Goal: Task Accomplishment & Management: Manage account settings

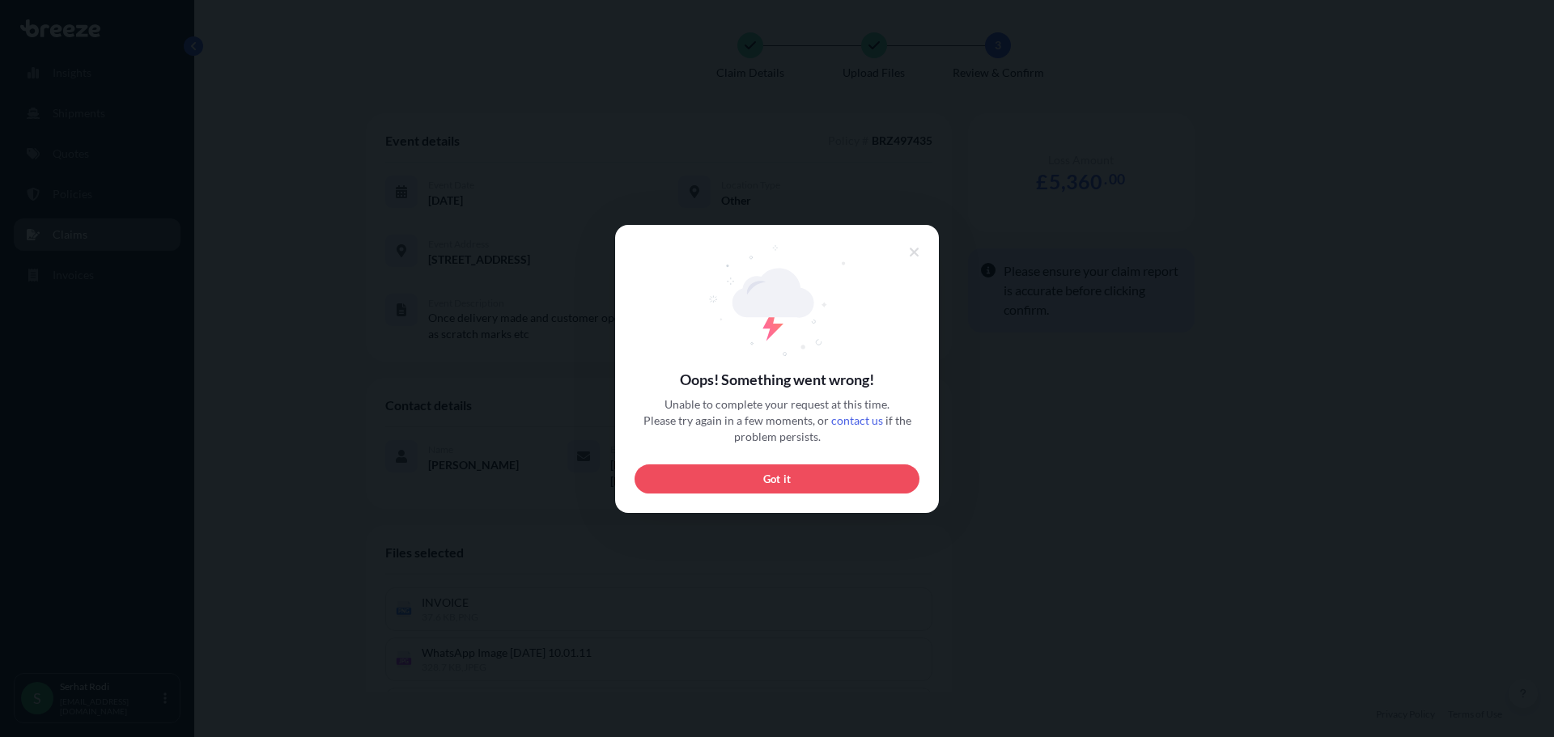
scroll to position [278, 0]
click at [914, 253] on icon at bounding box center [914, 252] width 11 height 15
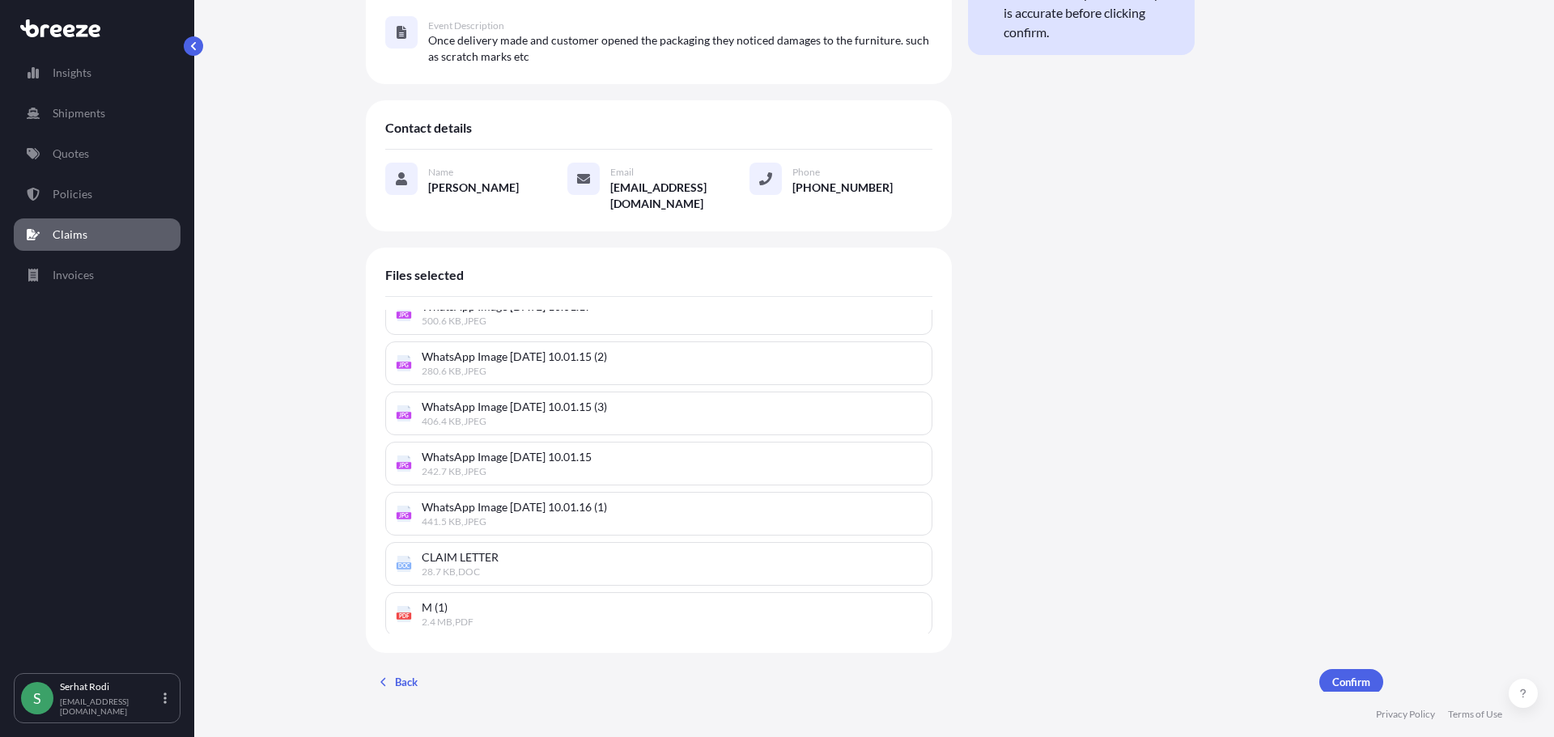
scroll to position [673, 0]
click at [484, 613] on span "2.4 MB , PDF" at bounding box center [672, 619] width 500 height 13
click at [456, 592] on div "PDF M (1) 2.4 MB , PDF" at bounding box center [658, 612] width 547 height 44
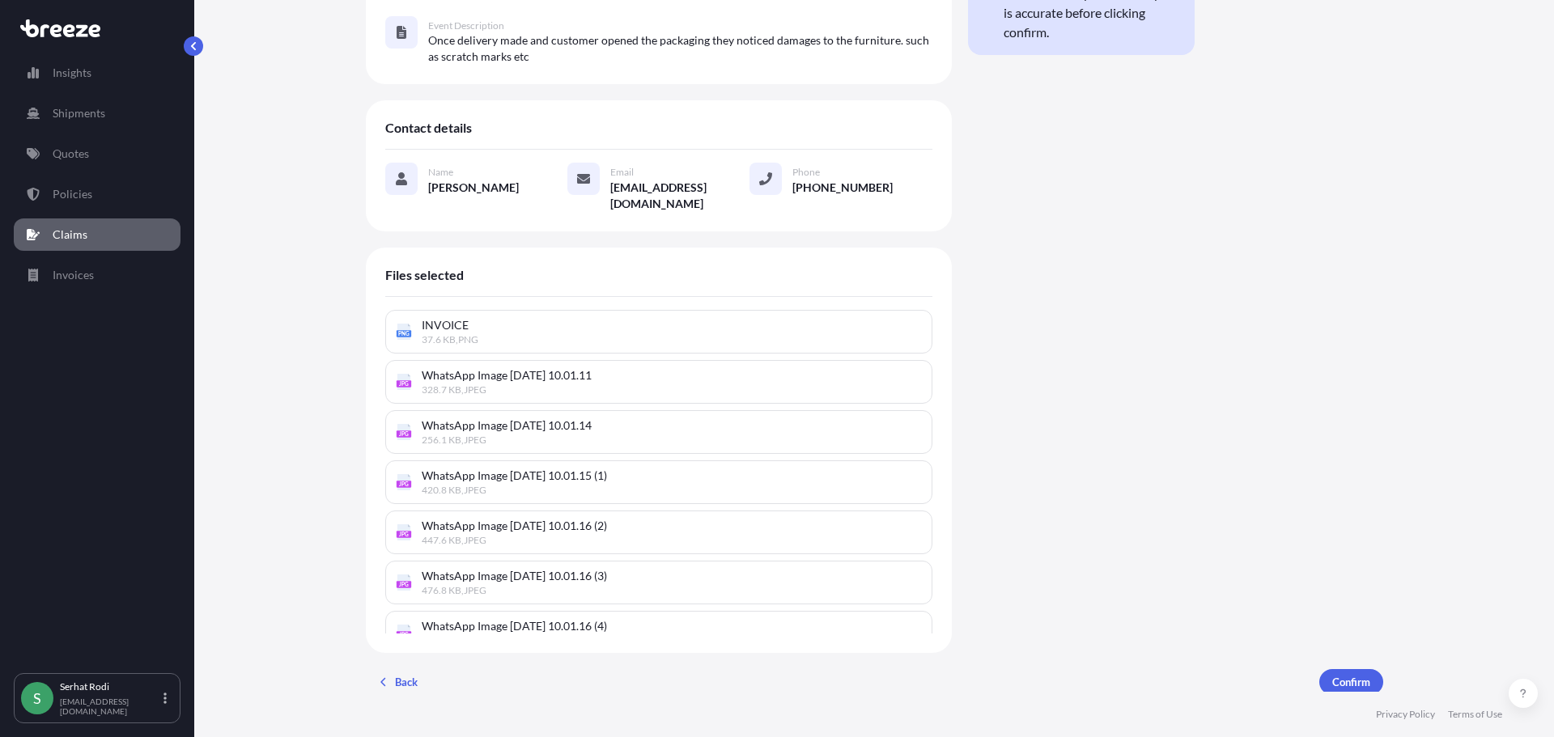
scroll to position [0, 0]
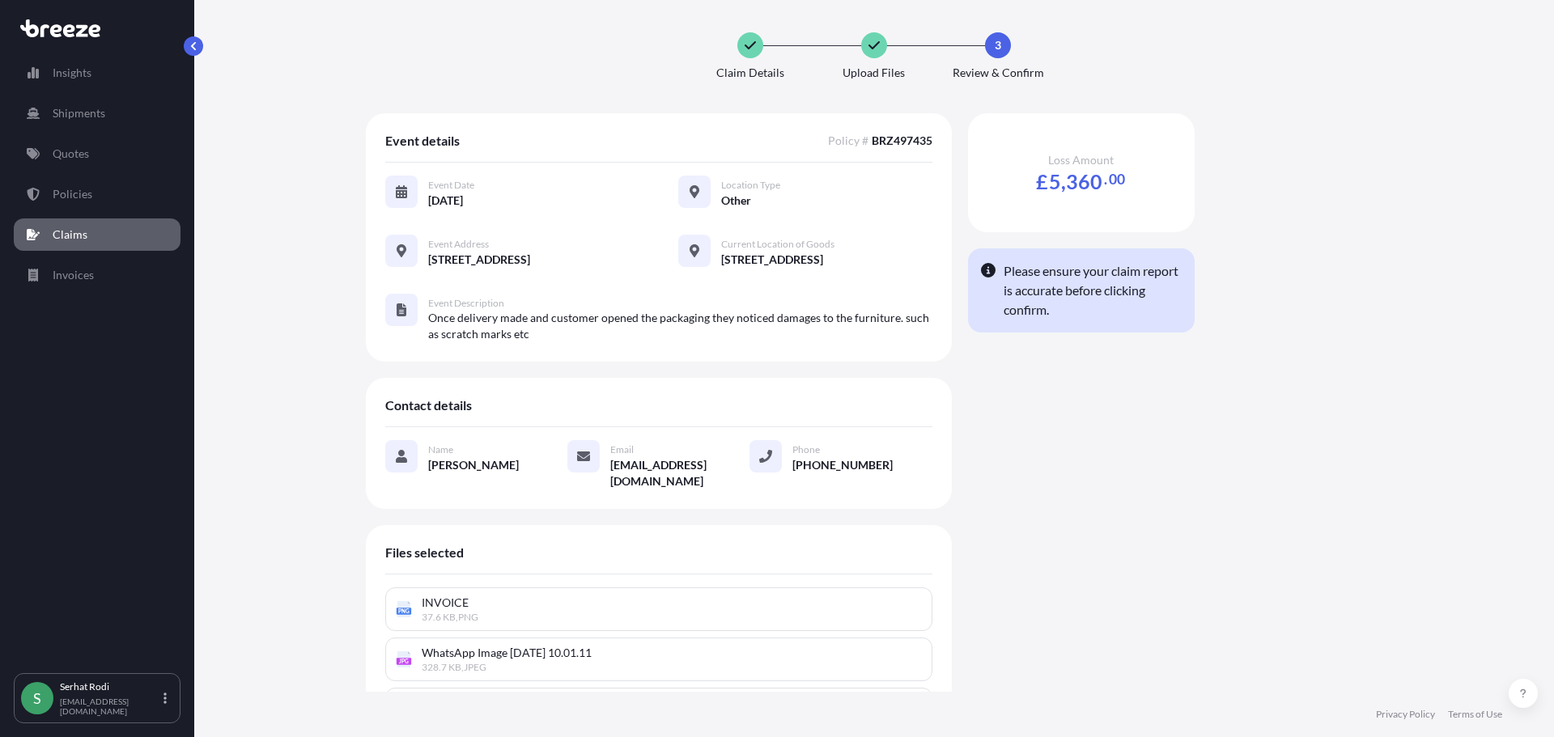
click at [66, 239] on p "Claims" at bounding box center [70, 235] width 35 height 16
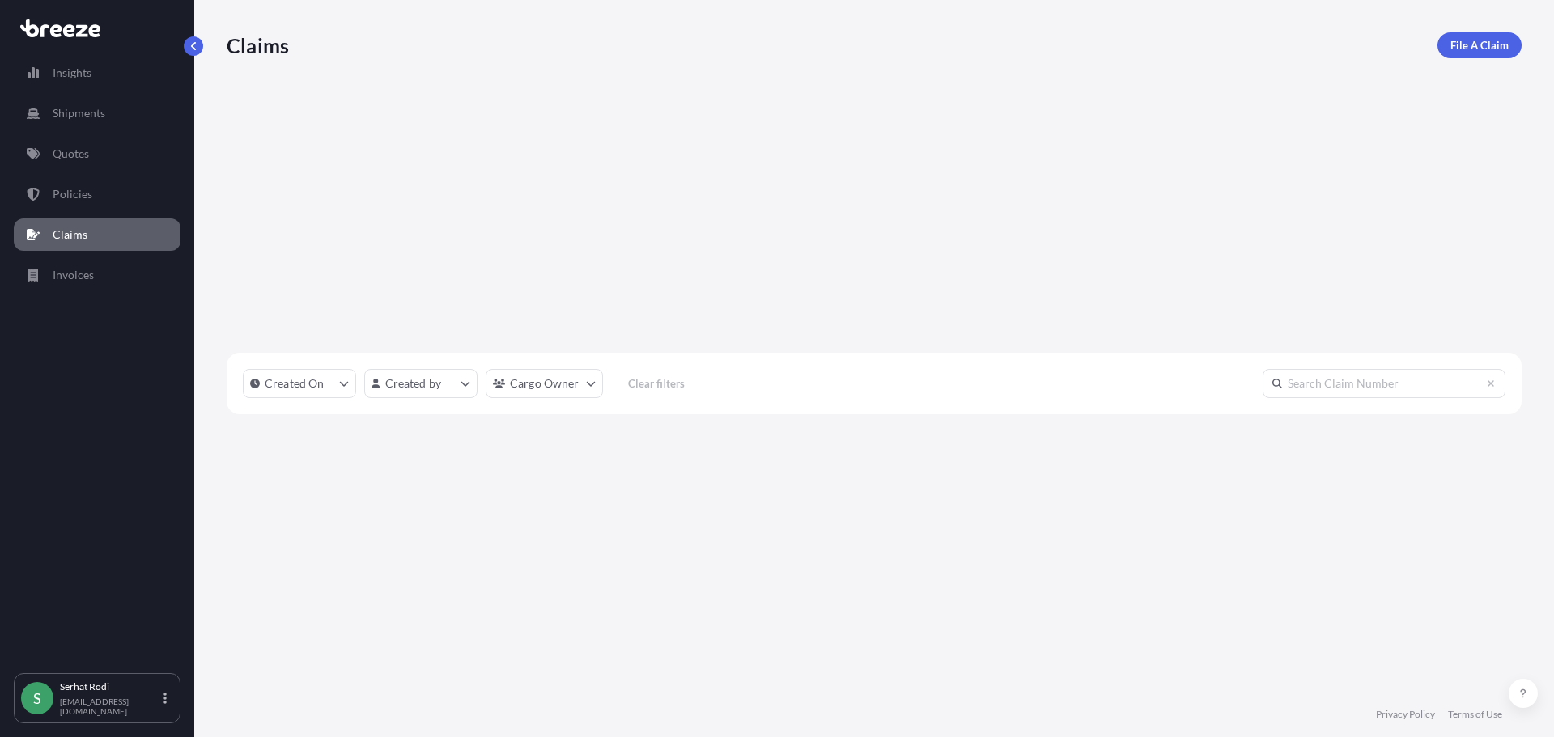
scroll to position [512, 1283]
click at [86, 161] on p "Quotes" at bounding box center [71, 154] width 36 height 16
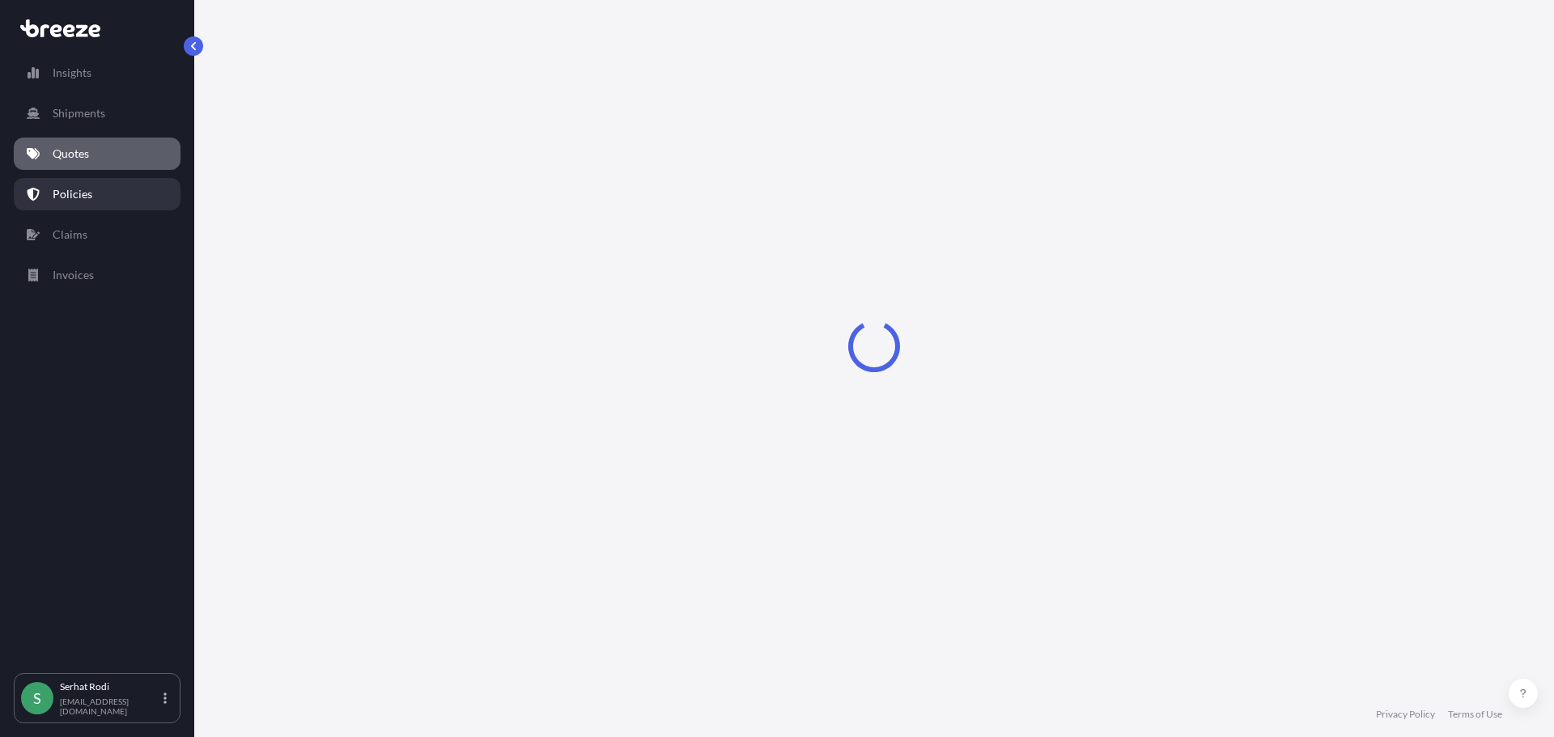
click at [74, 199] on p "Policies" at bounding box center [73, 194] width 40 height 16
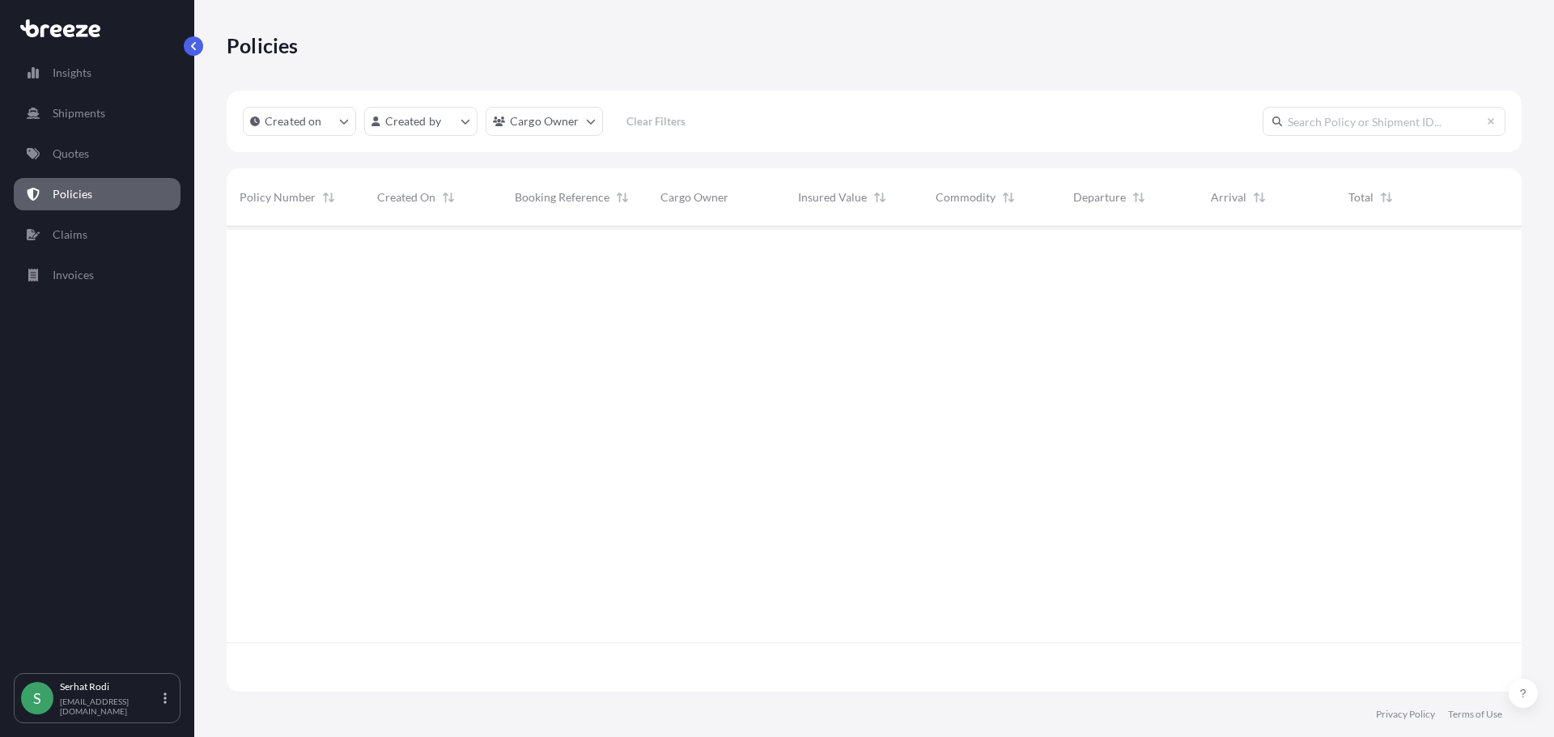
scroll to position [462, 1283]
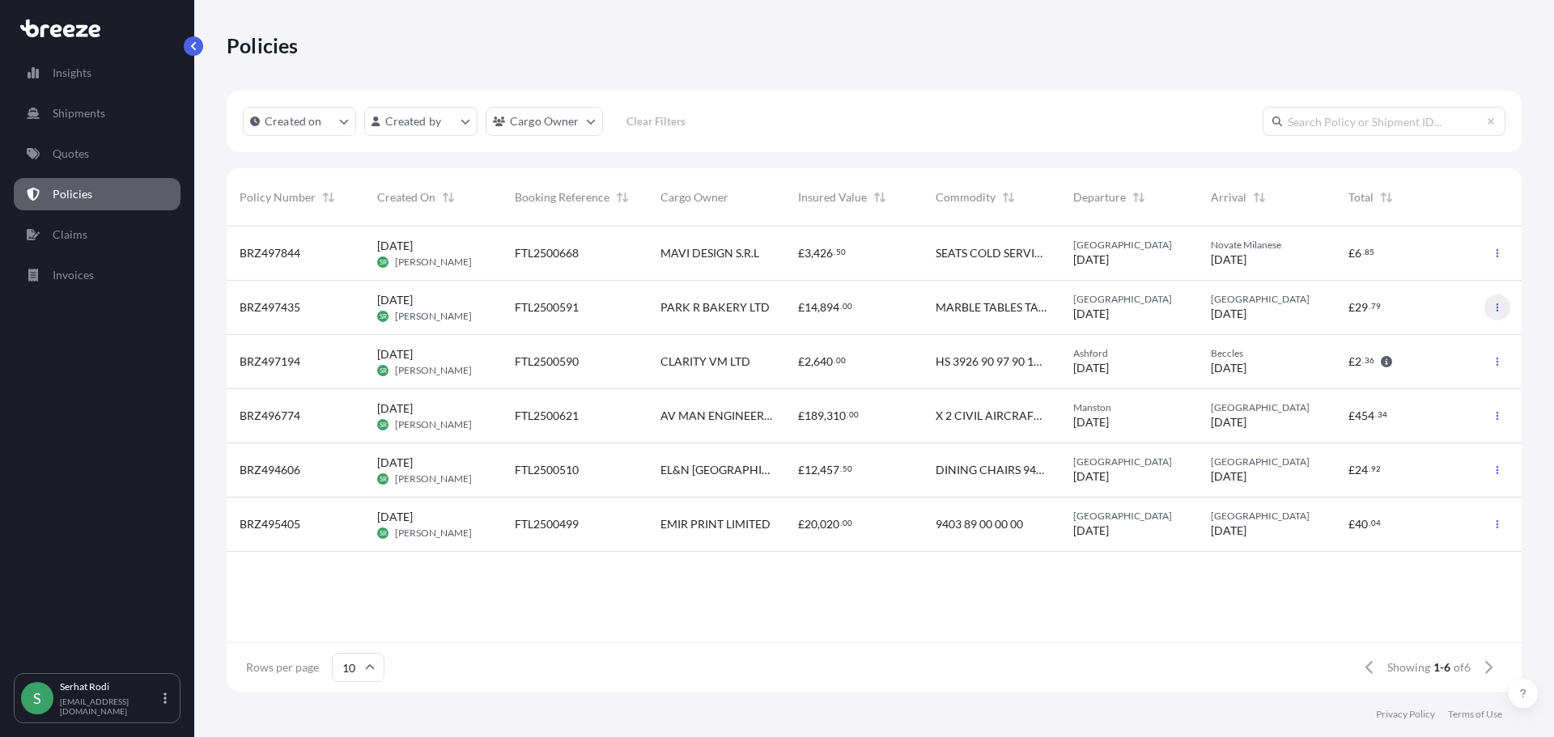
click at [1500, 304] on icon "button" at bounding box center [1497, 308] width 10 height 10
click at [285, 297] on div "BRZ497435" at bounding box center [296, 308] width 138 height 54
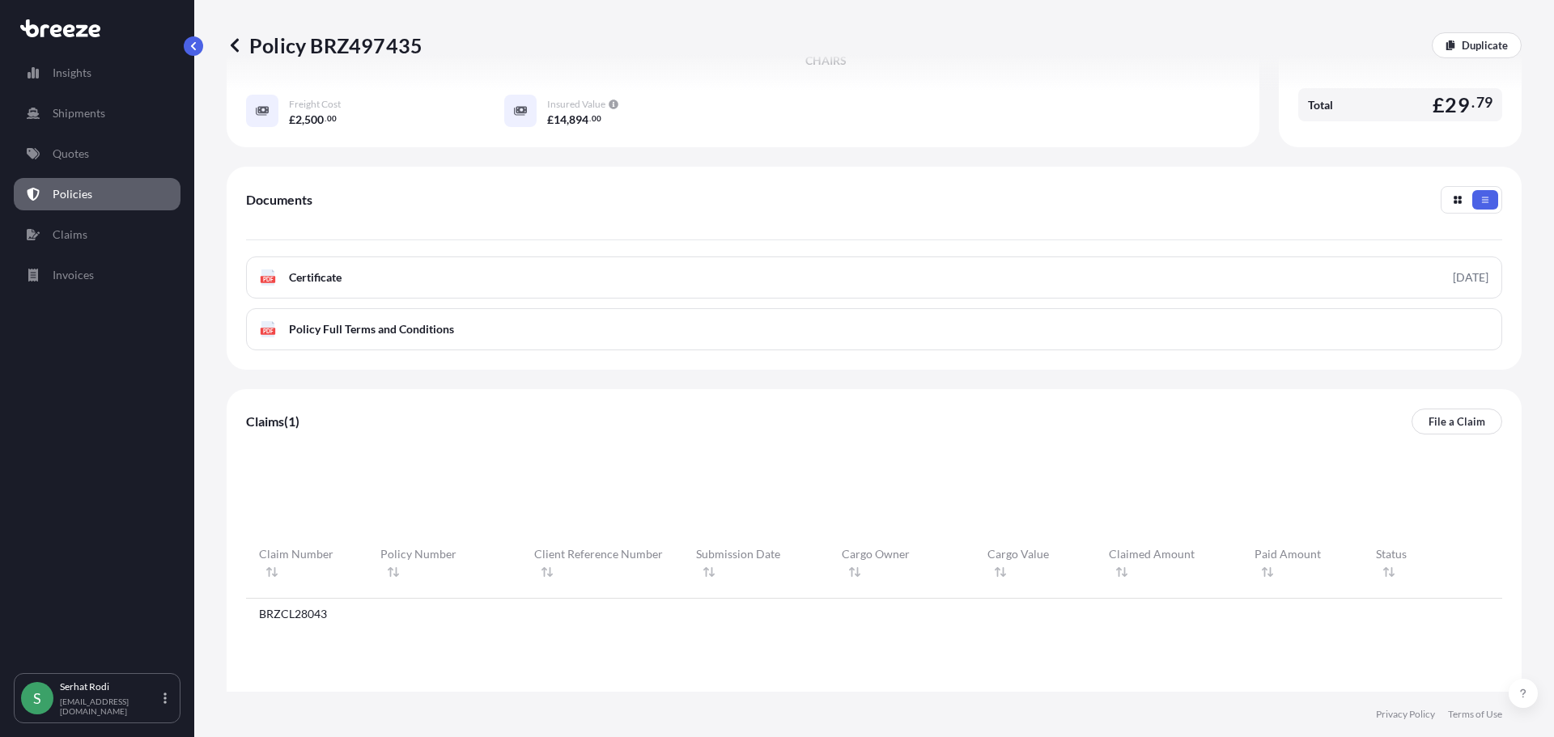
scroll to position [486, 0]
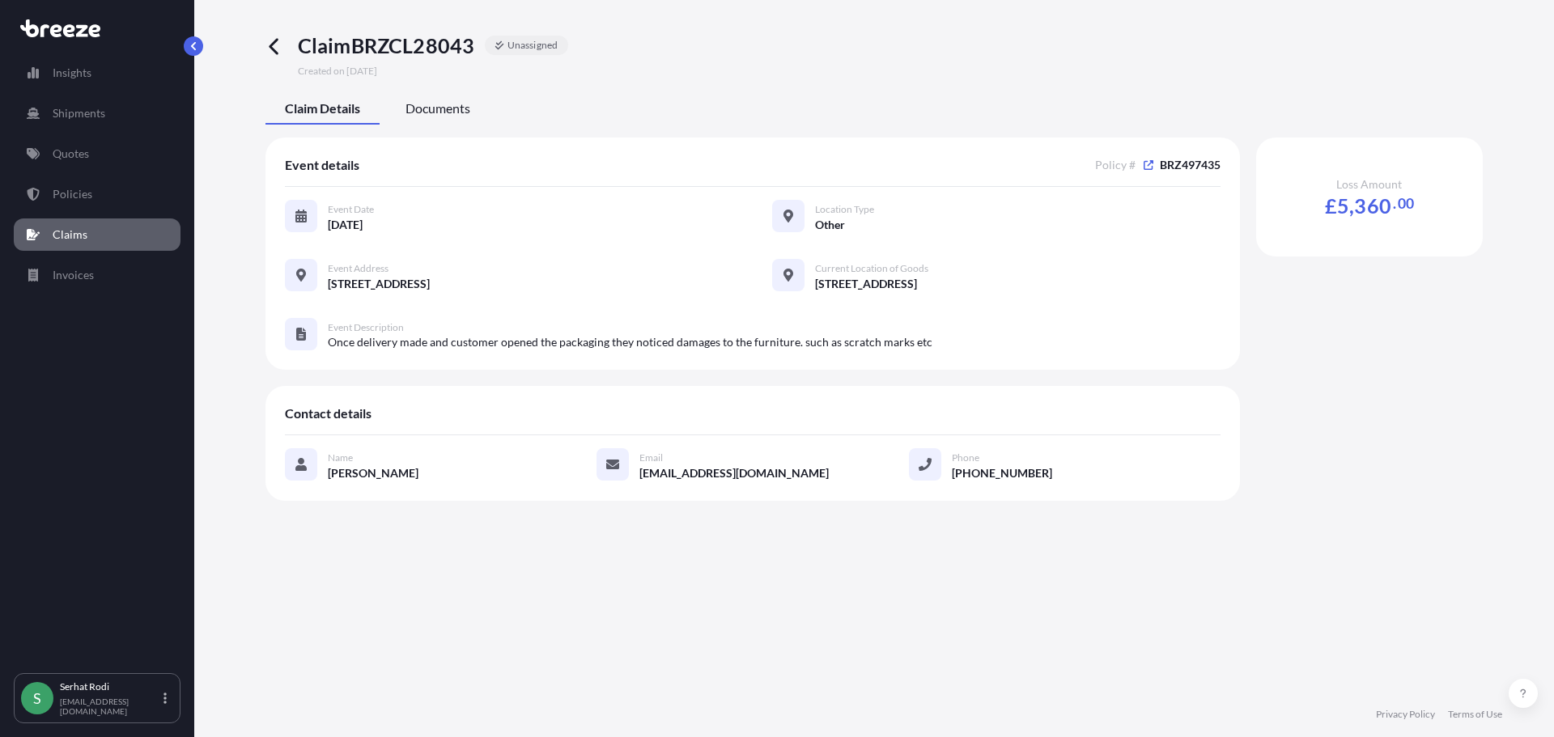
click at [439, 114] on span "Documents" at bounding box center [437, 108] width 65 height 16
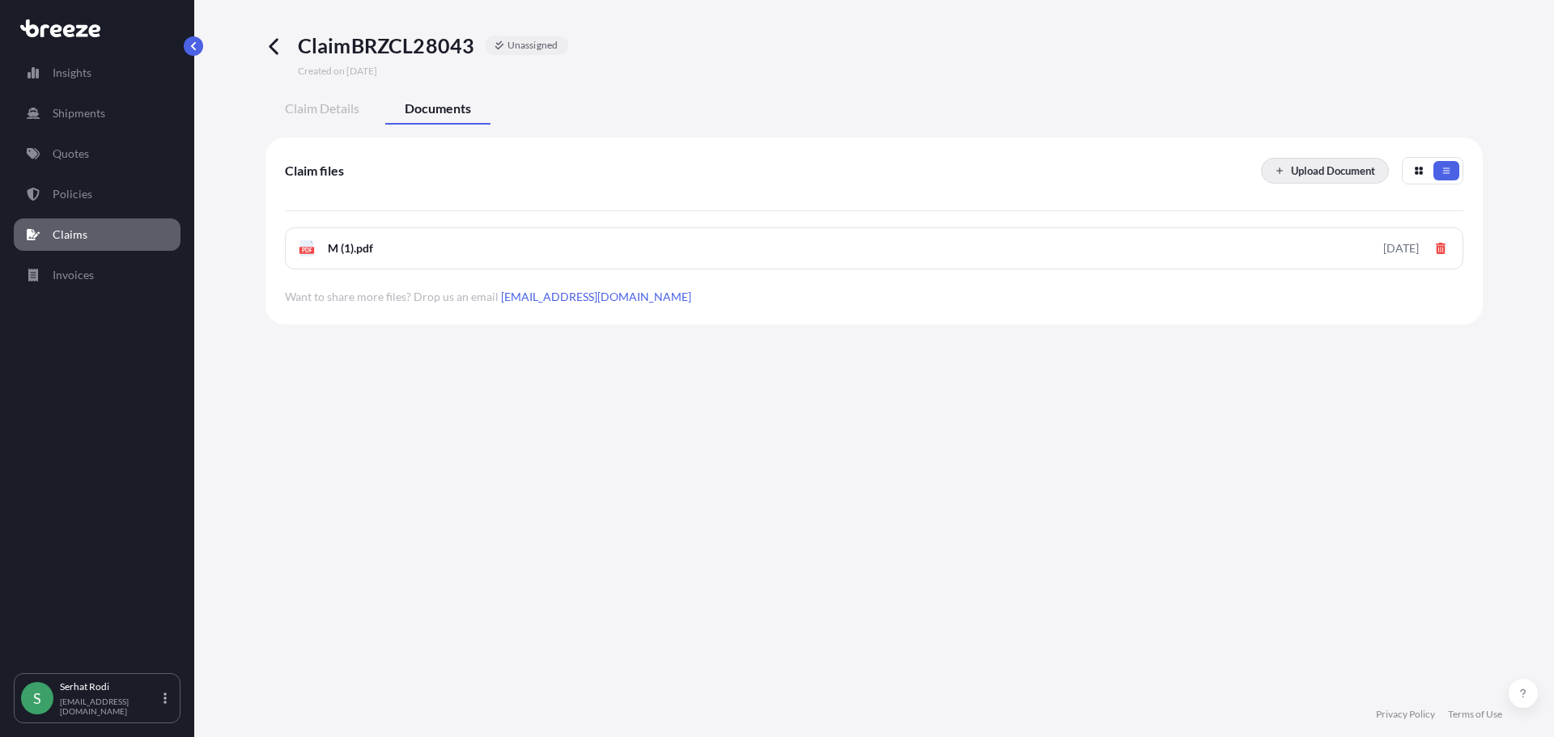
click at [1318, 169] on p "Upload Document" at bounding box center [1333, 171] width 84 height 16
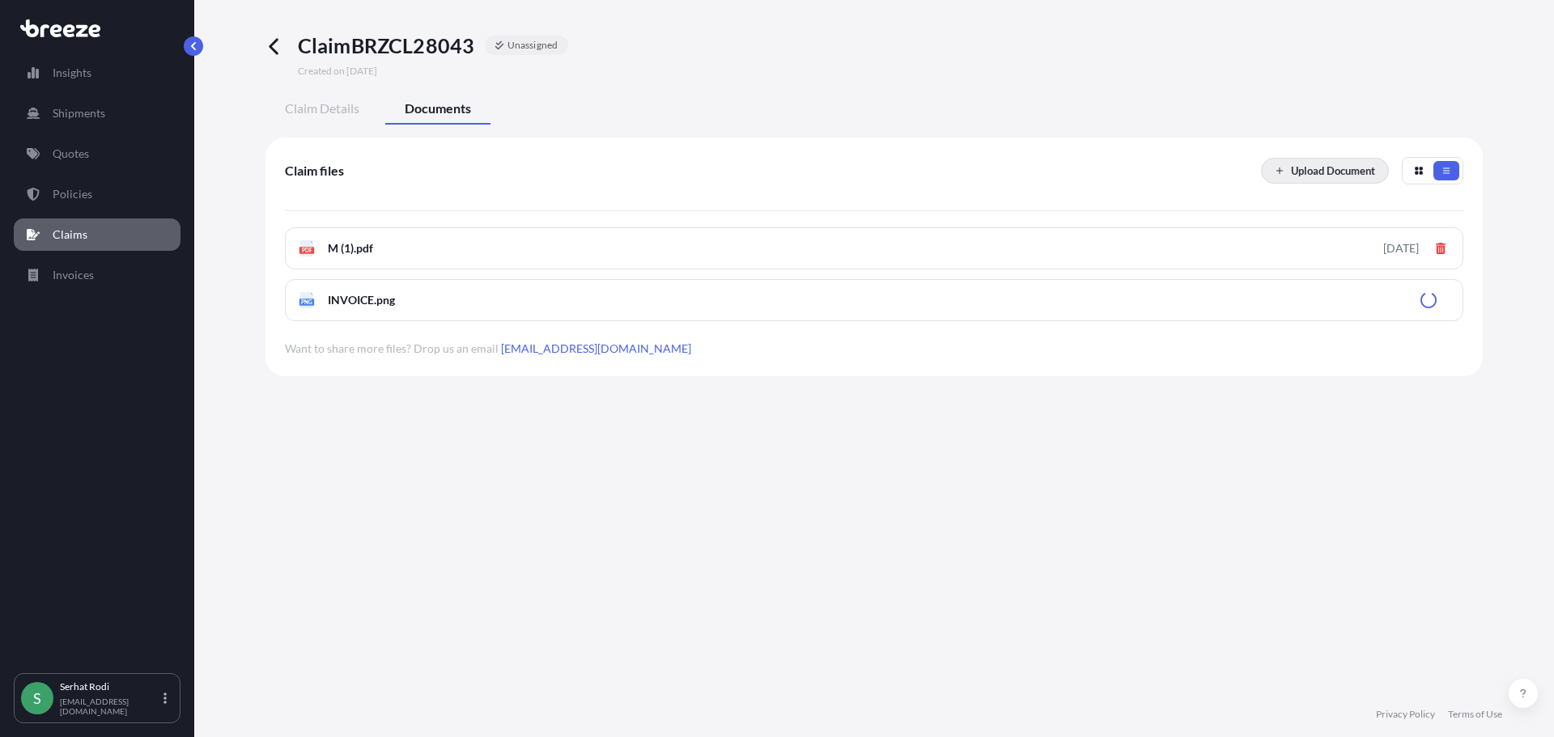
click at [1314, 172] on p "Upload Document" at bounding box center [1333, 171] width 84 height 16
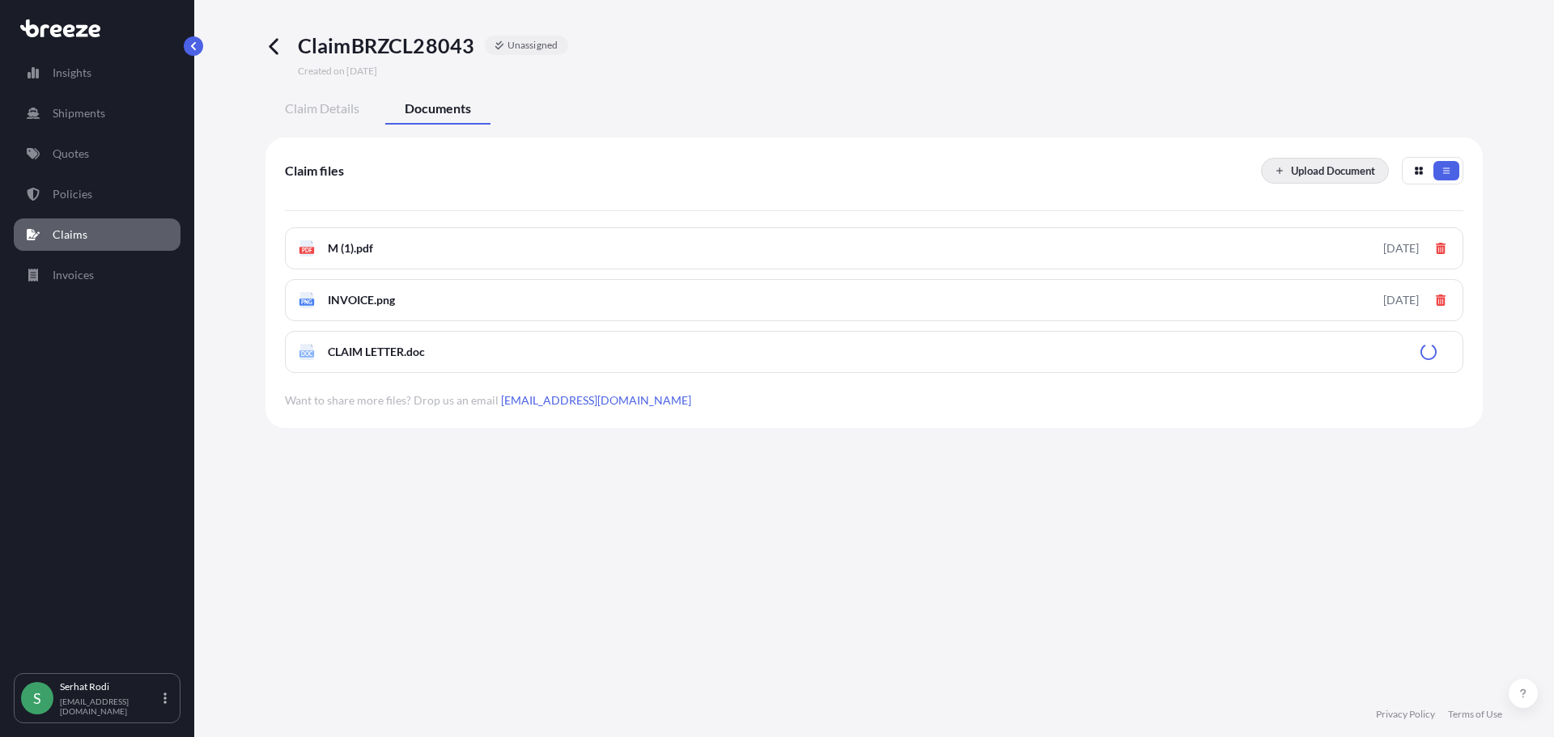
click at [1318, 178] on p "Upload Document" at bounding box center [1333, 171] width 84 height 16
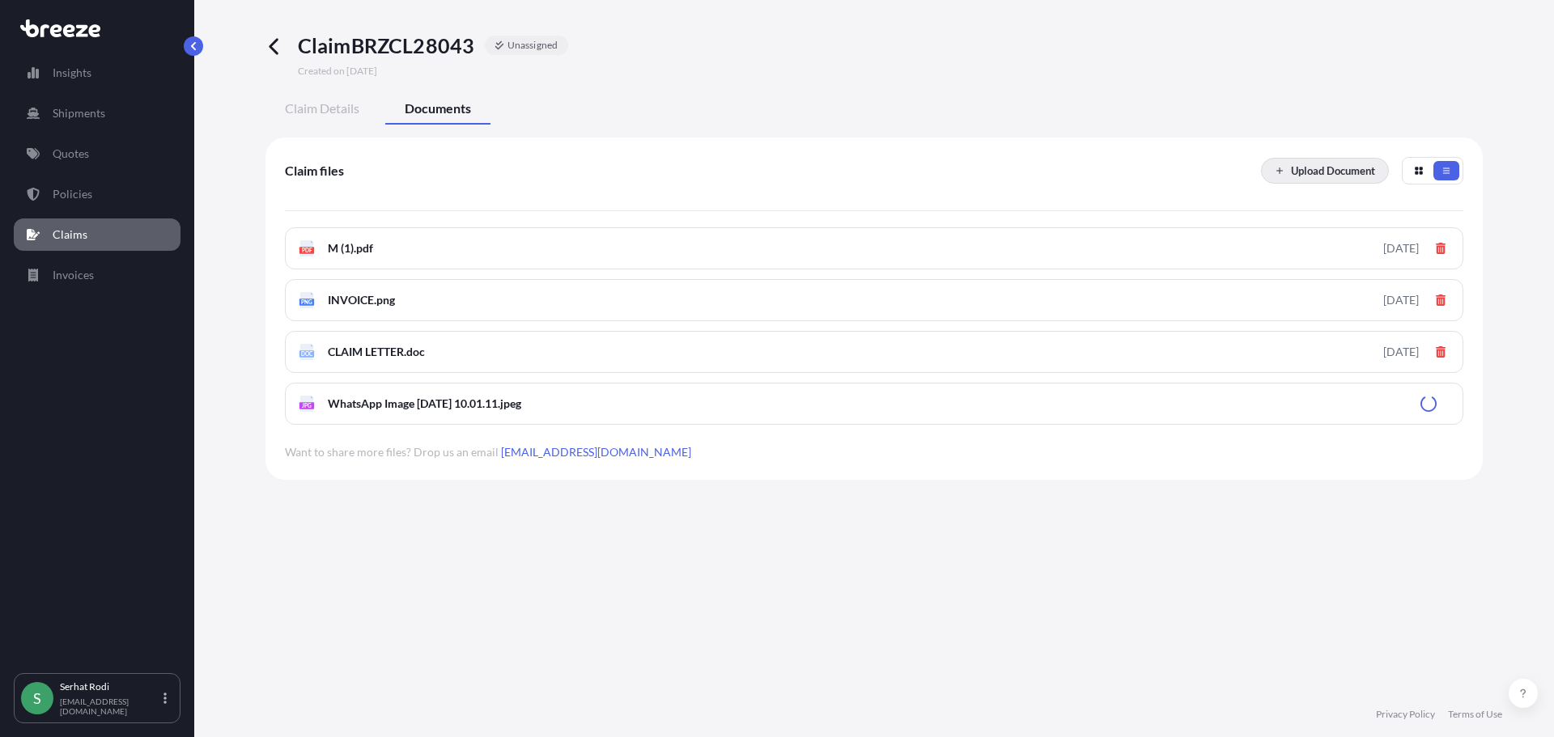
click at [1327, 163] on p "Upload Document" at bounding box center [1333, 171] width 84 height 16
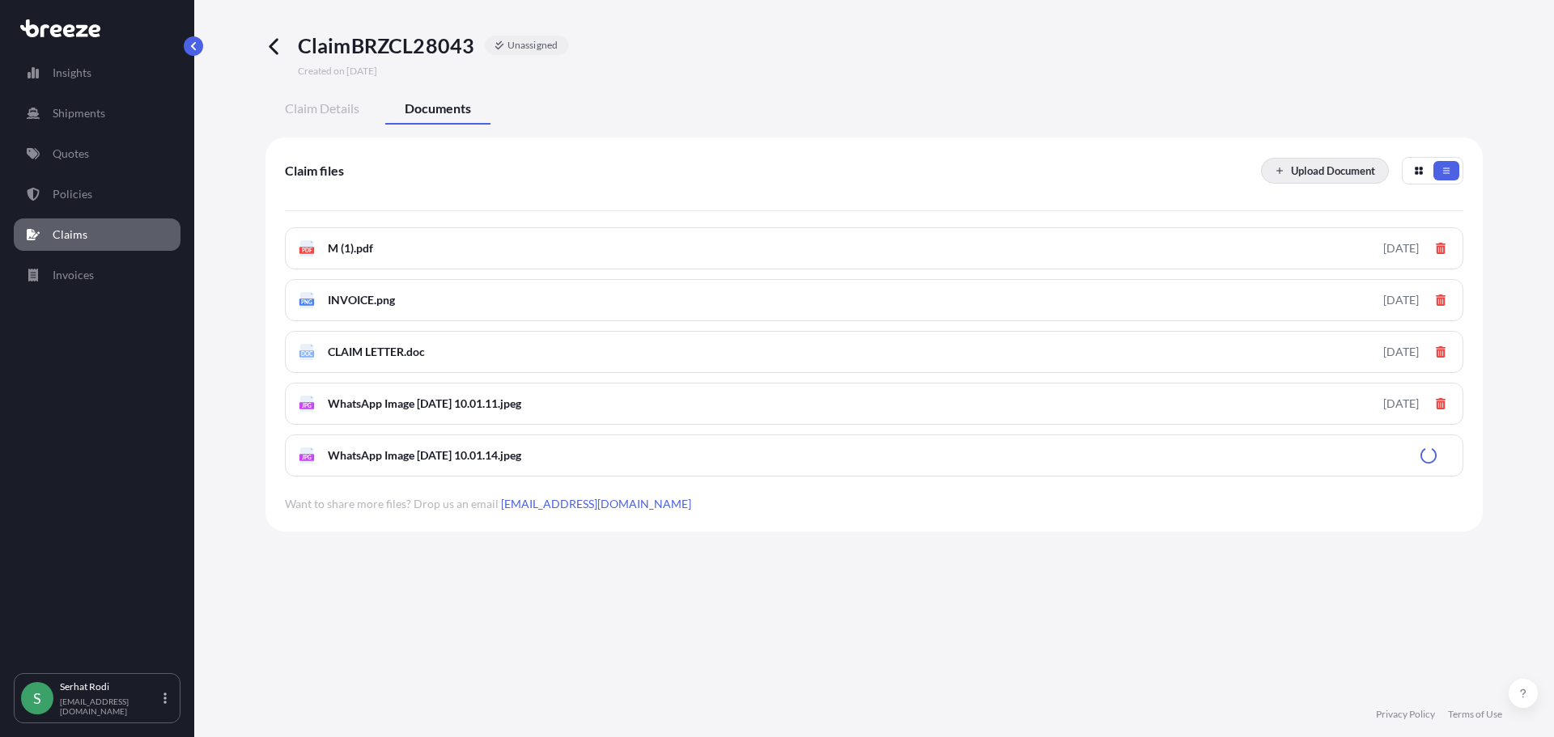
click at [1320, 173] on p "Upload Document" at bounding box center [1333, 171] width 84 height 16
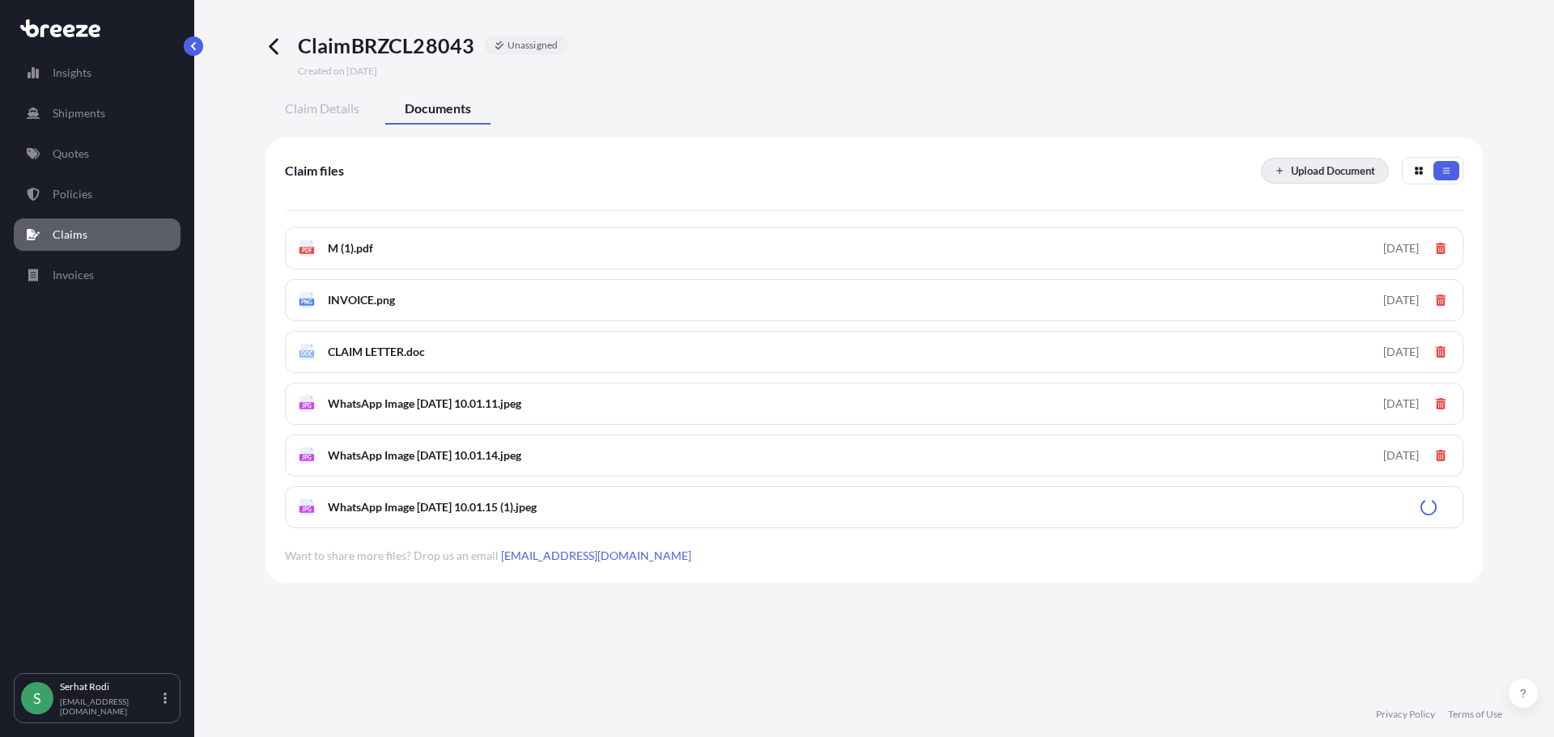
click at [1320, 172] on p "Upload Document" at bounding box center [1333, 171] width 84 height 16
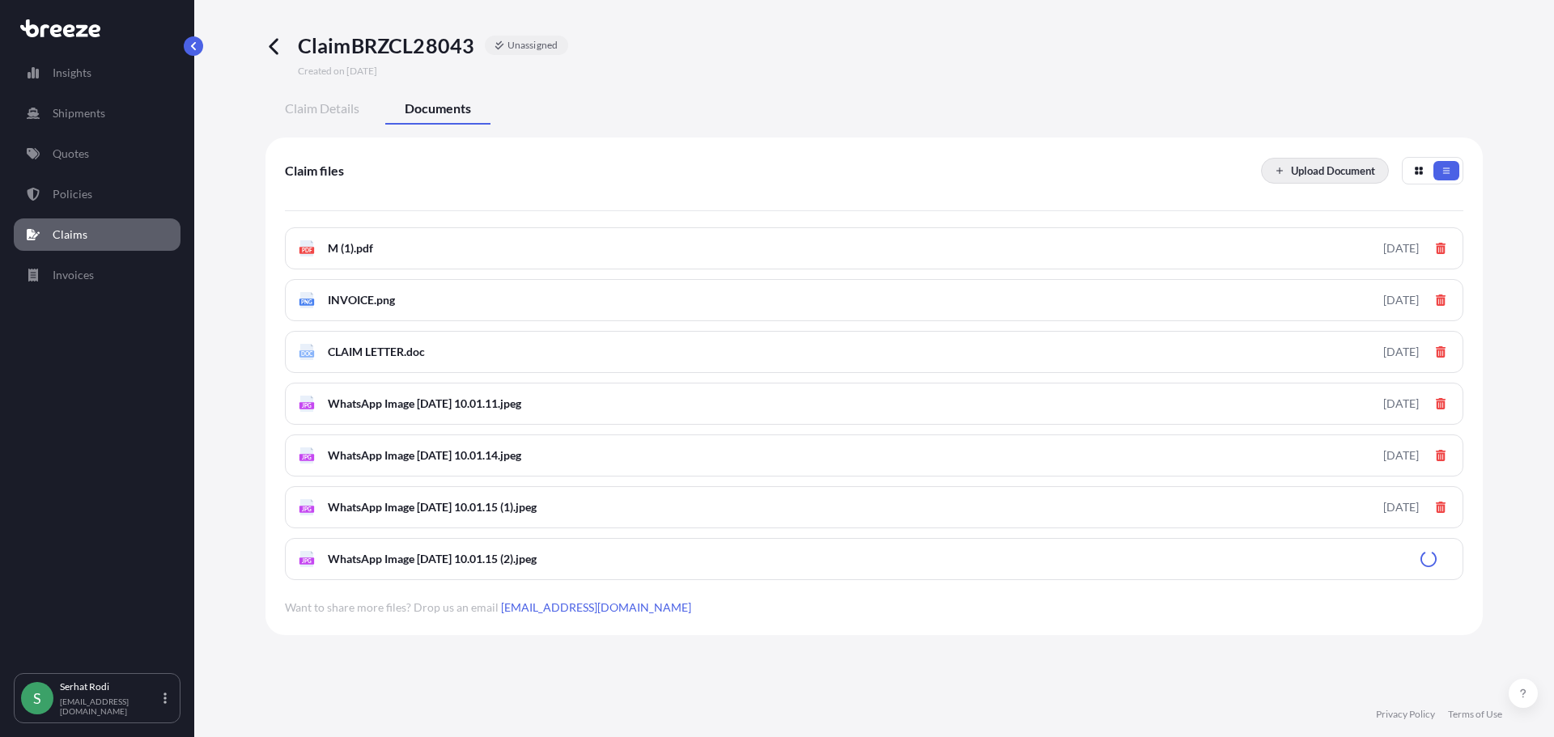
click at [1316, 172] on p "Upload Document" at bounding box center [1333, 171] width 84 height 16
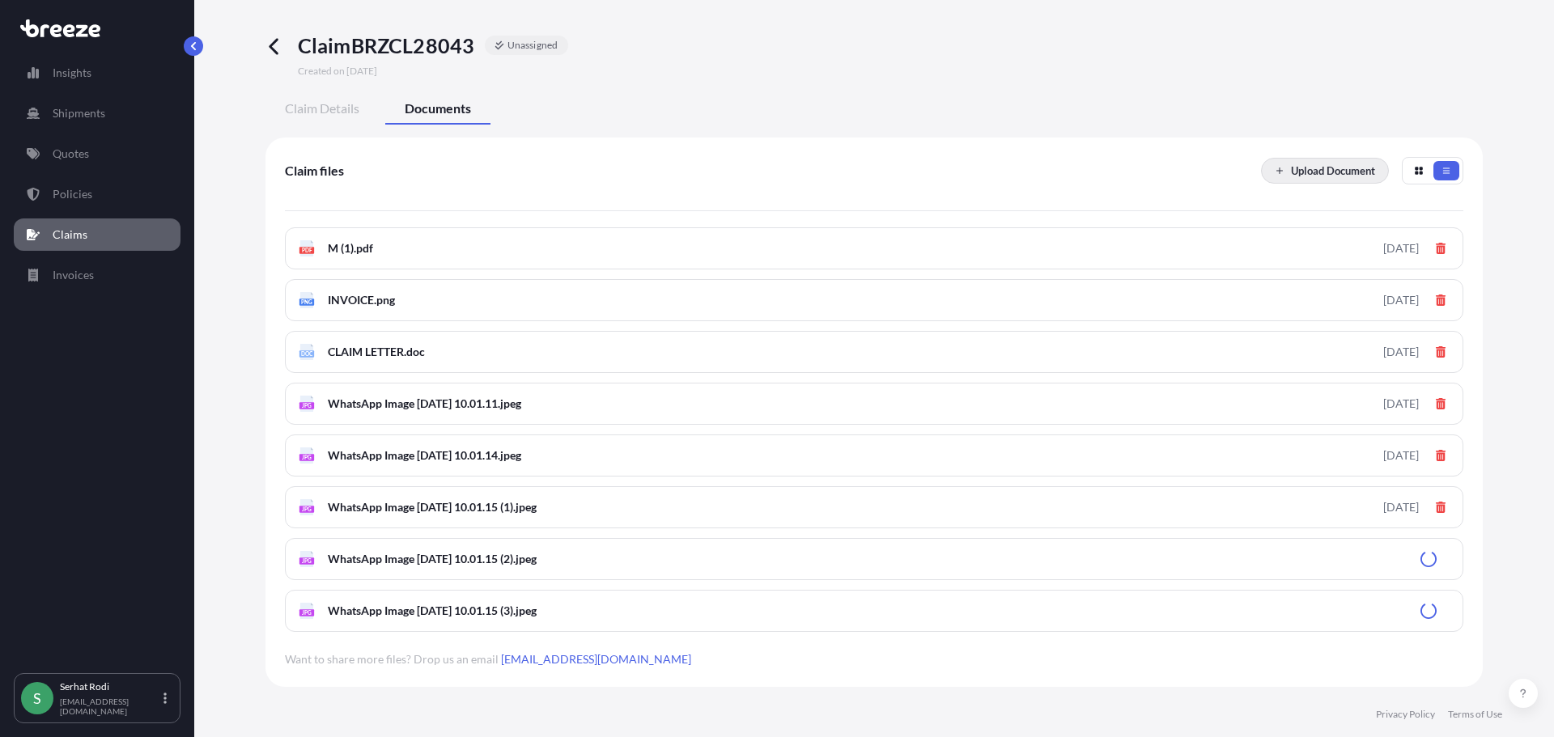
click at [1336, 169] on p "Upload Document" at bounding box center [1333, 171] width 84 height 16
click at [1328, 164] on p "Upload Document" at bounding box center [1333, 171] width 84 height 16
click at [1356, 177] on p "Upload Document" at bounding box center [1333, 171] width 84 height 16
click at [1308, 165] on p "Upload Document" at bounding box center [1333, 171] width 84 height 16
click at [1305, 180] on button "Upload Document" at bounding box center [1325, 171] width 128 height 26
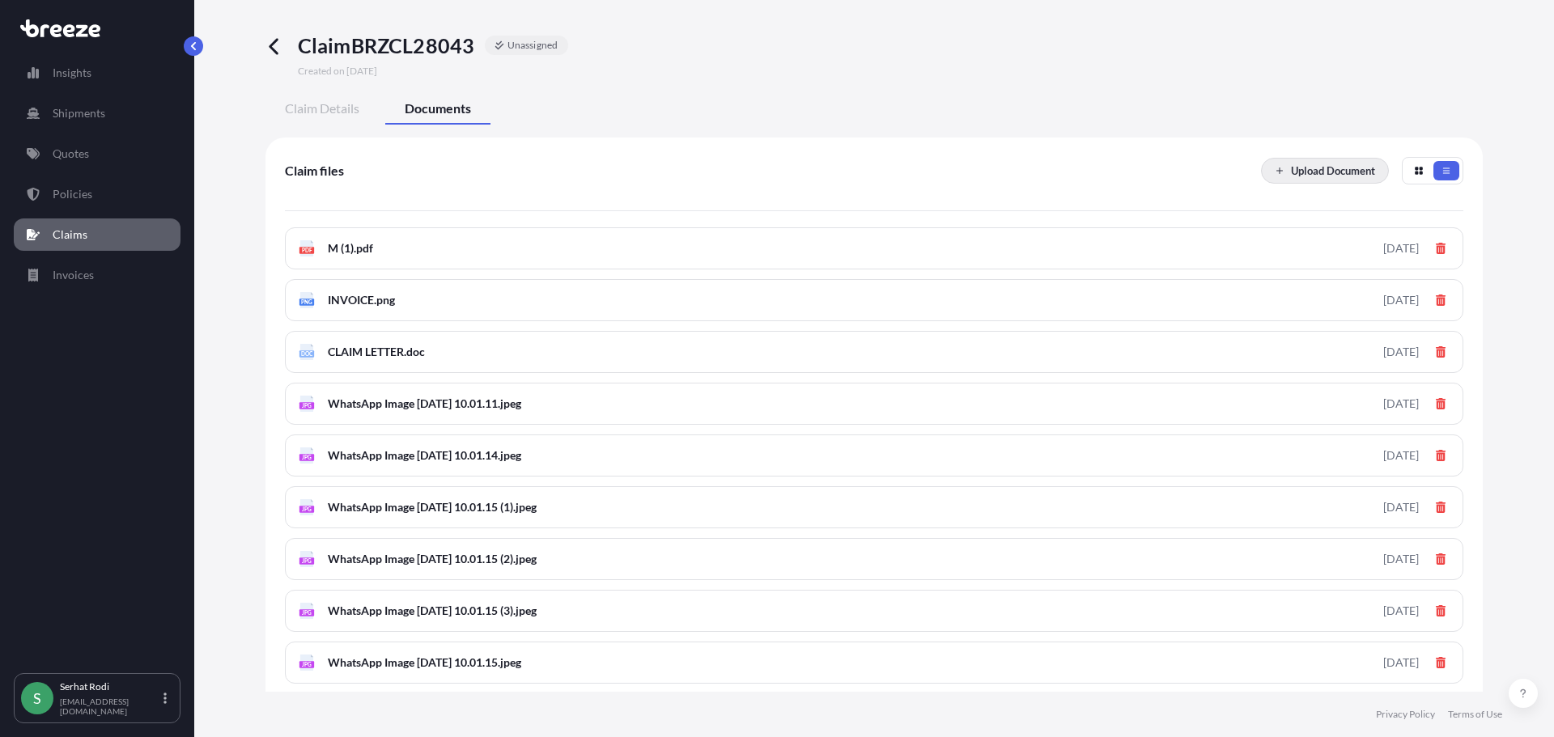
click at [1301, 175] on p "Upload Document" at bounding box center [1333, 171] width 84 height 16
click at [1299, 172] on p "Upload Document" at bounding box center [1333, 171] width 84 height 16
click at [1334, 164] on p "Upload Document" at bounding box center [1333, 171] width 84 height 16
click at [1301, 172] on p "Upload Document" at bounding box center [1333, 171] width 84 height 16
click at [1308, 169] on p "Upload Document" at bounding box center [1333, 171] width 84 height 16
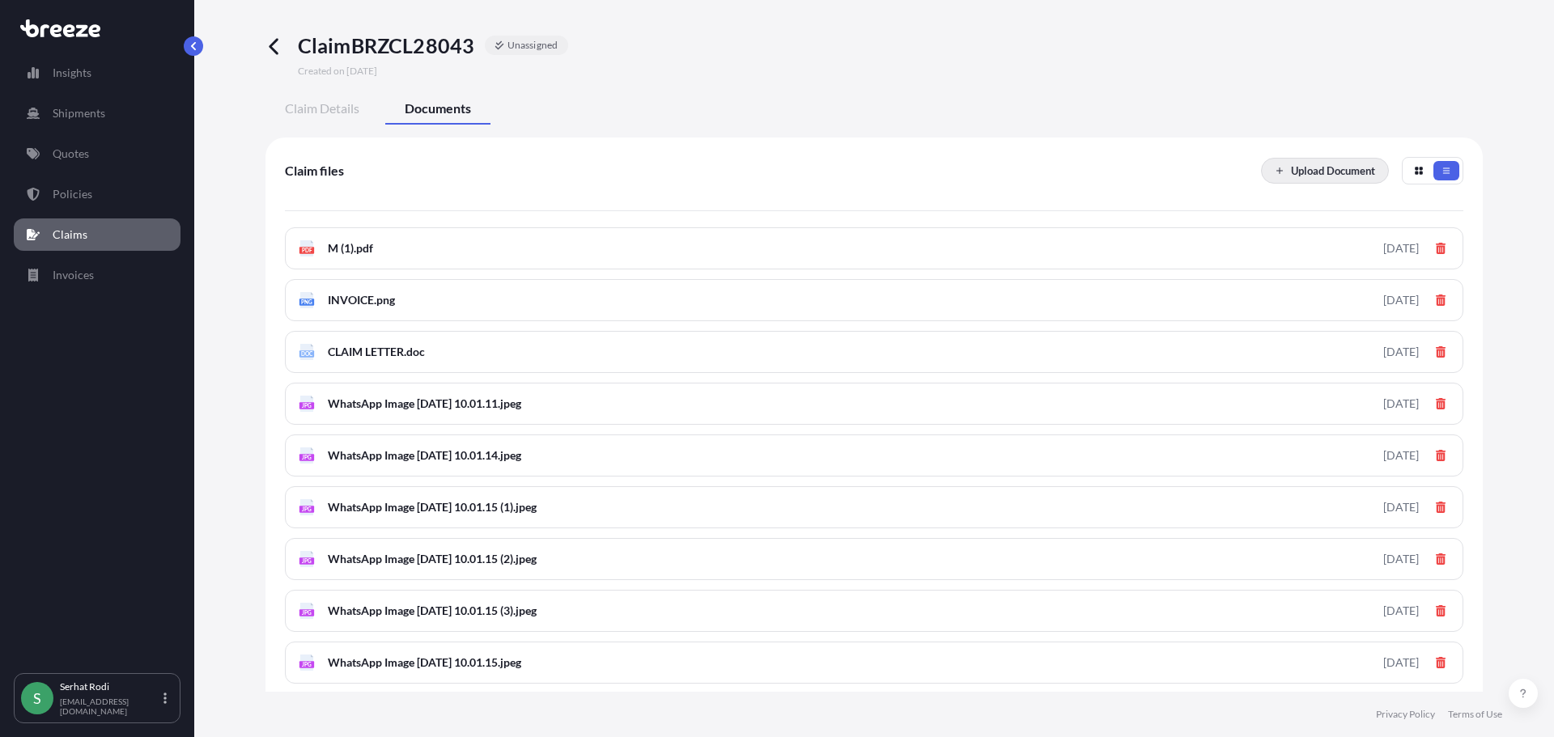
click at [1303, 166] on button "Upload Document" at bounding box center [1325, 171] width 128 height 26
click at [1295, 172] on p "Upload Document" at bounding box center [1333, 171] width 84 height 16
click at [1291, 177] on p "Upload Document" at bounding box center [1333, 171] width 84 height 16
click at [308, 103] on span "Claim Details" at bounding box center [322, 108] width 74 height 16
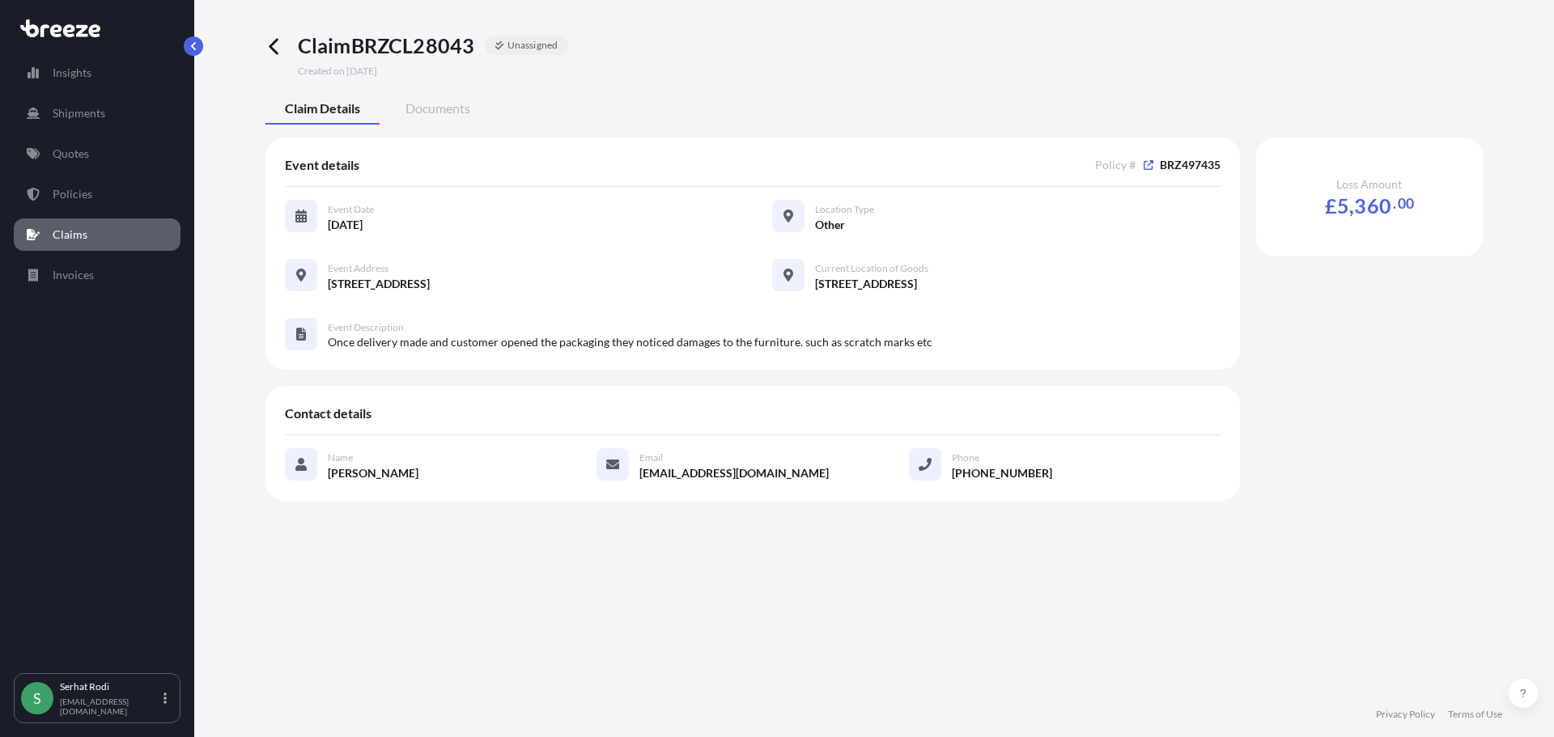
click at [271, 50] on icon at bounding box center [274, 46] width 19 height 19
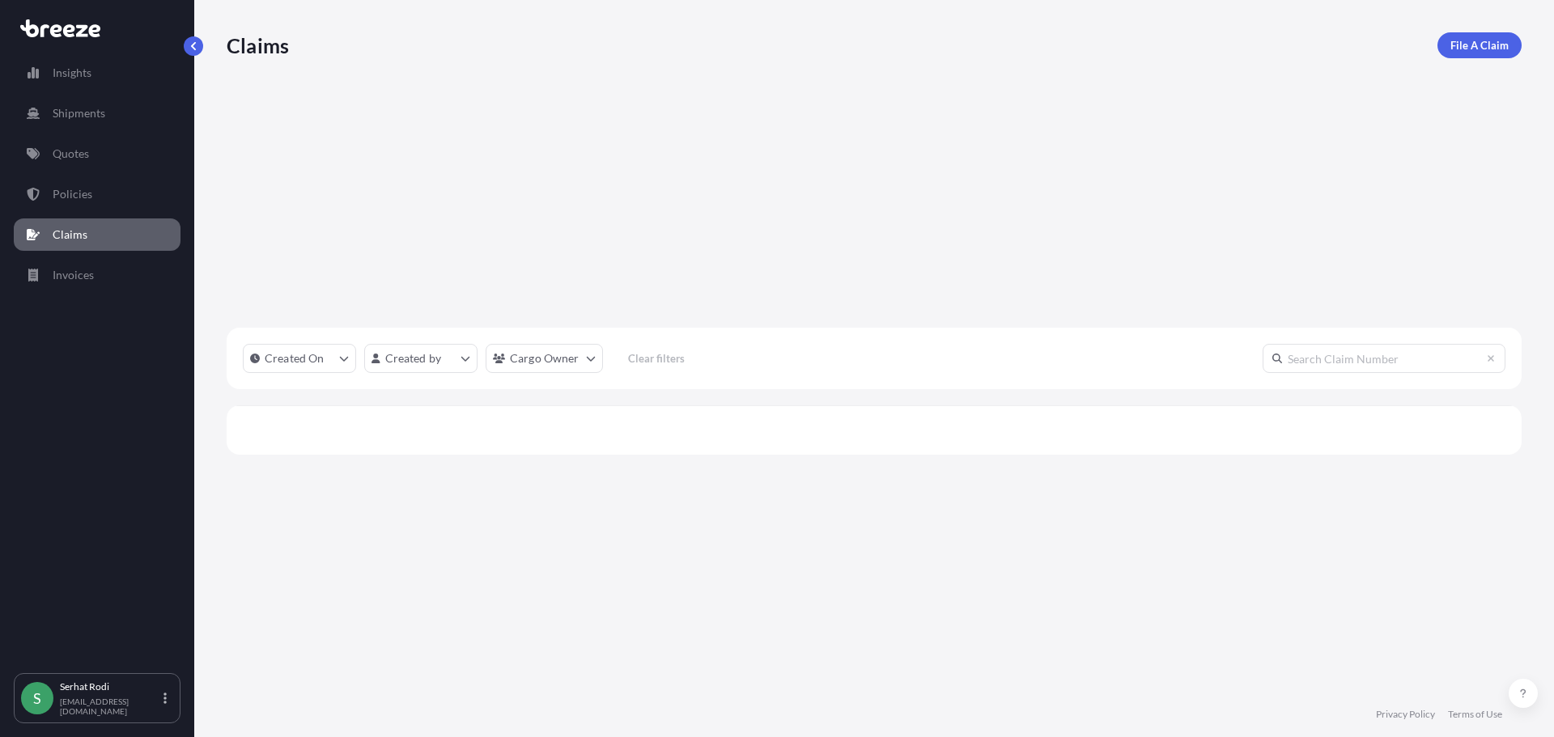
scroll to position [512, 1283]
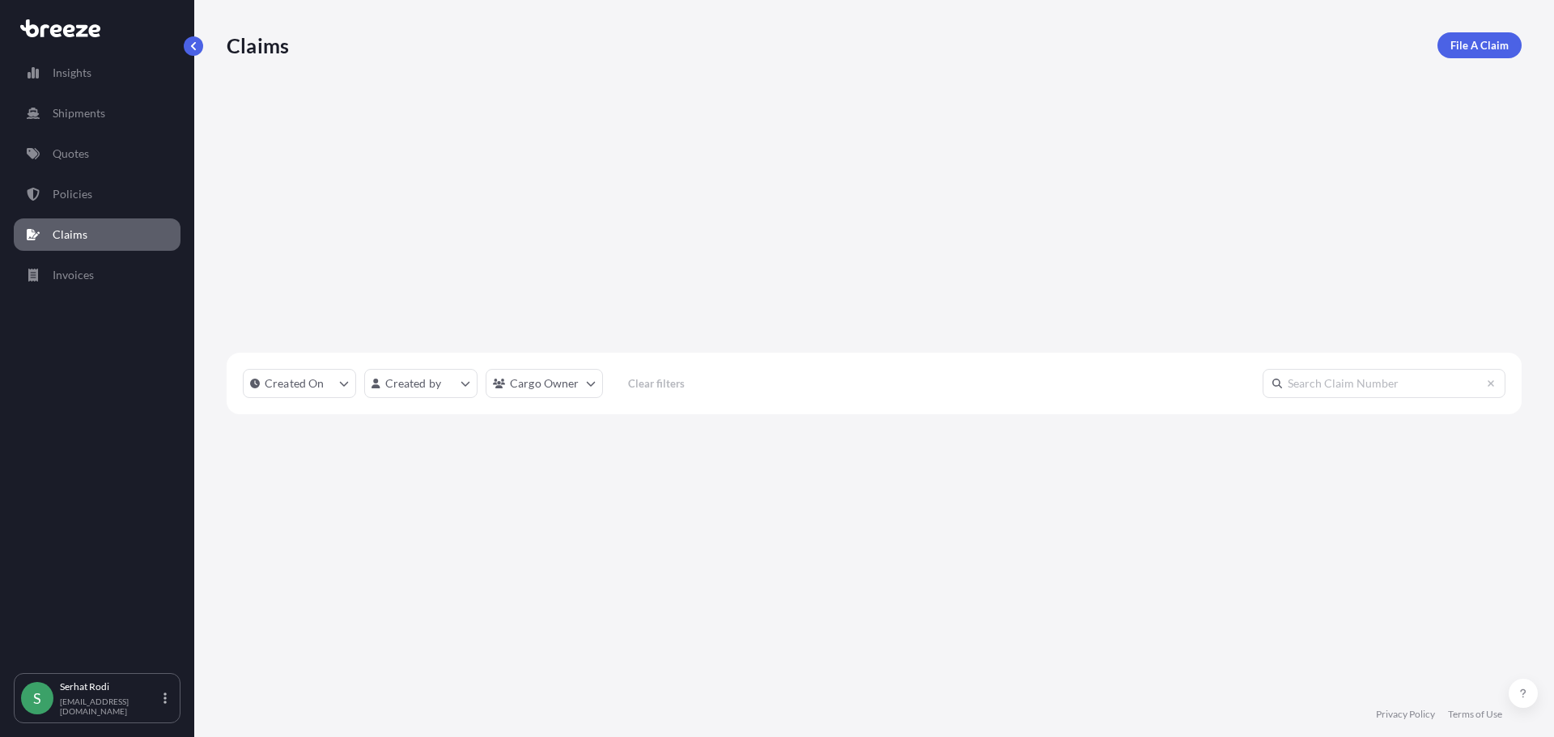
click at [96, 227] on link "Claims" at bounding box center [97, 235] width 167 height 32
click at [93, 202] on link "Policies" at bounding box center [97, 194] width 167 height 32
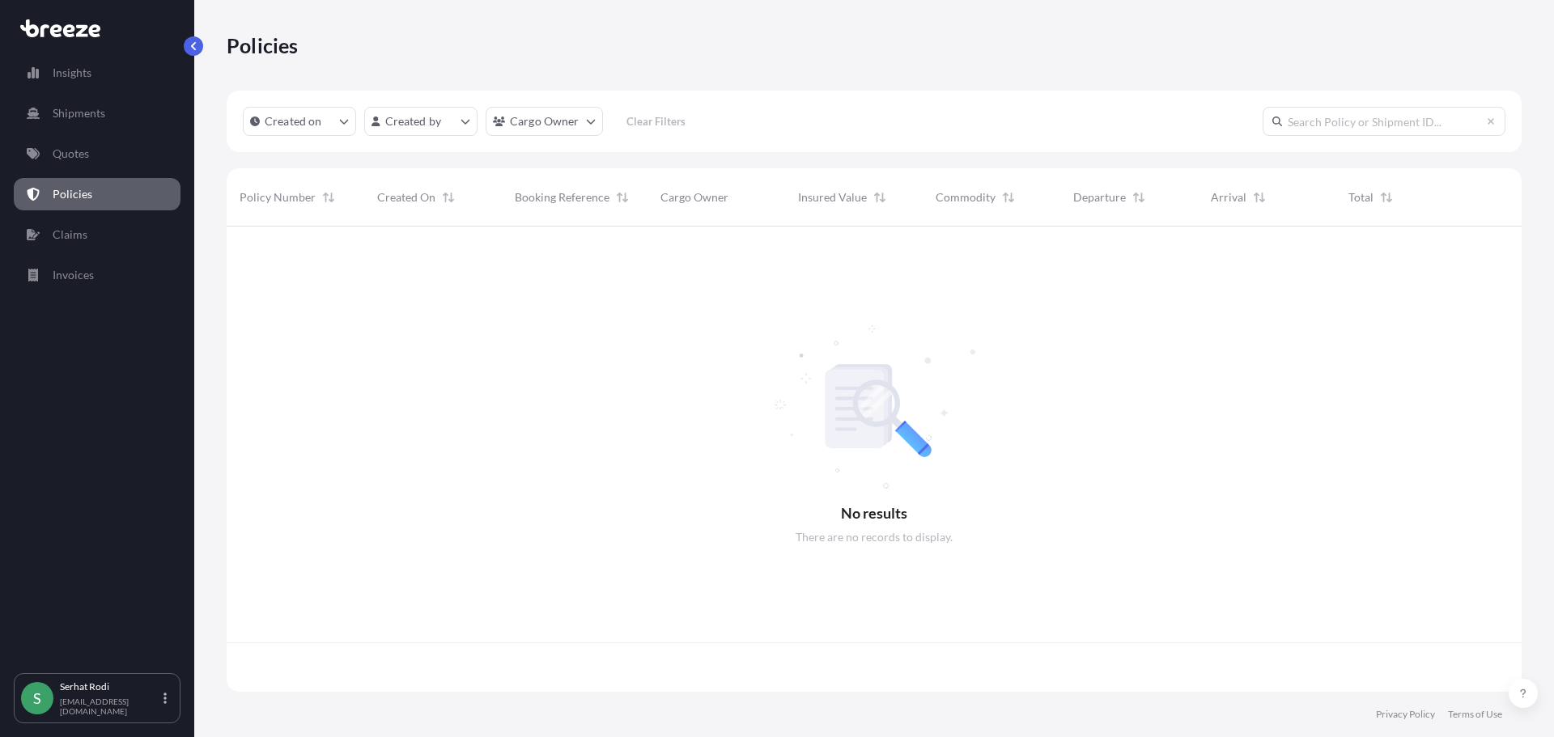
scroll to position [462, 1283]
click at [87, 288] on link "Invoices" at bounding box center [97, 275] width 167 height 32
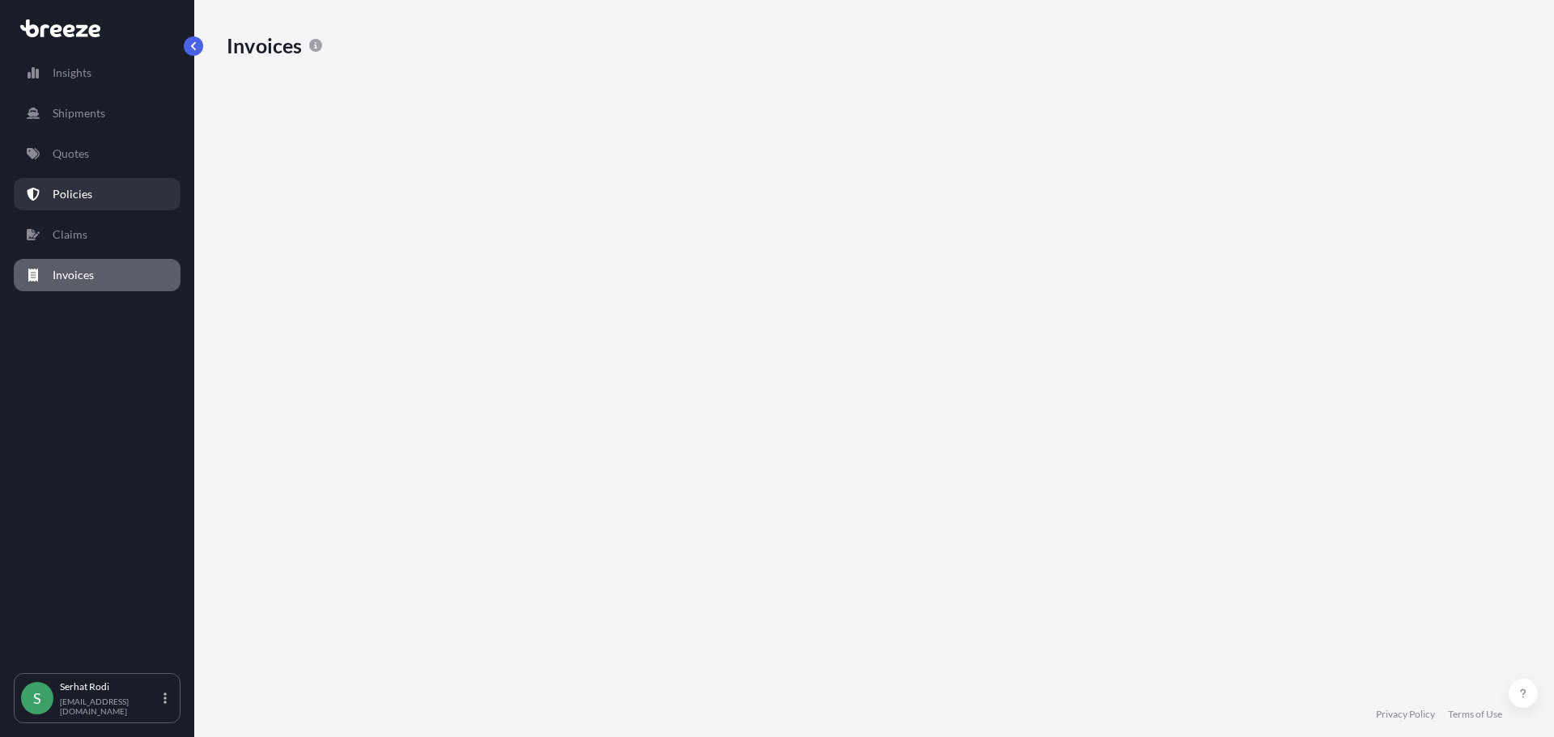
scroll to position [547, 1283]
click at [79, 193] on p "Policies" at bounding box center [73, 194] width 40 height 16
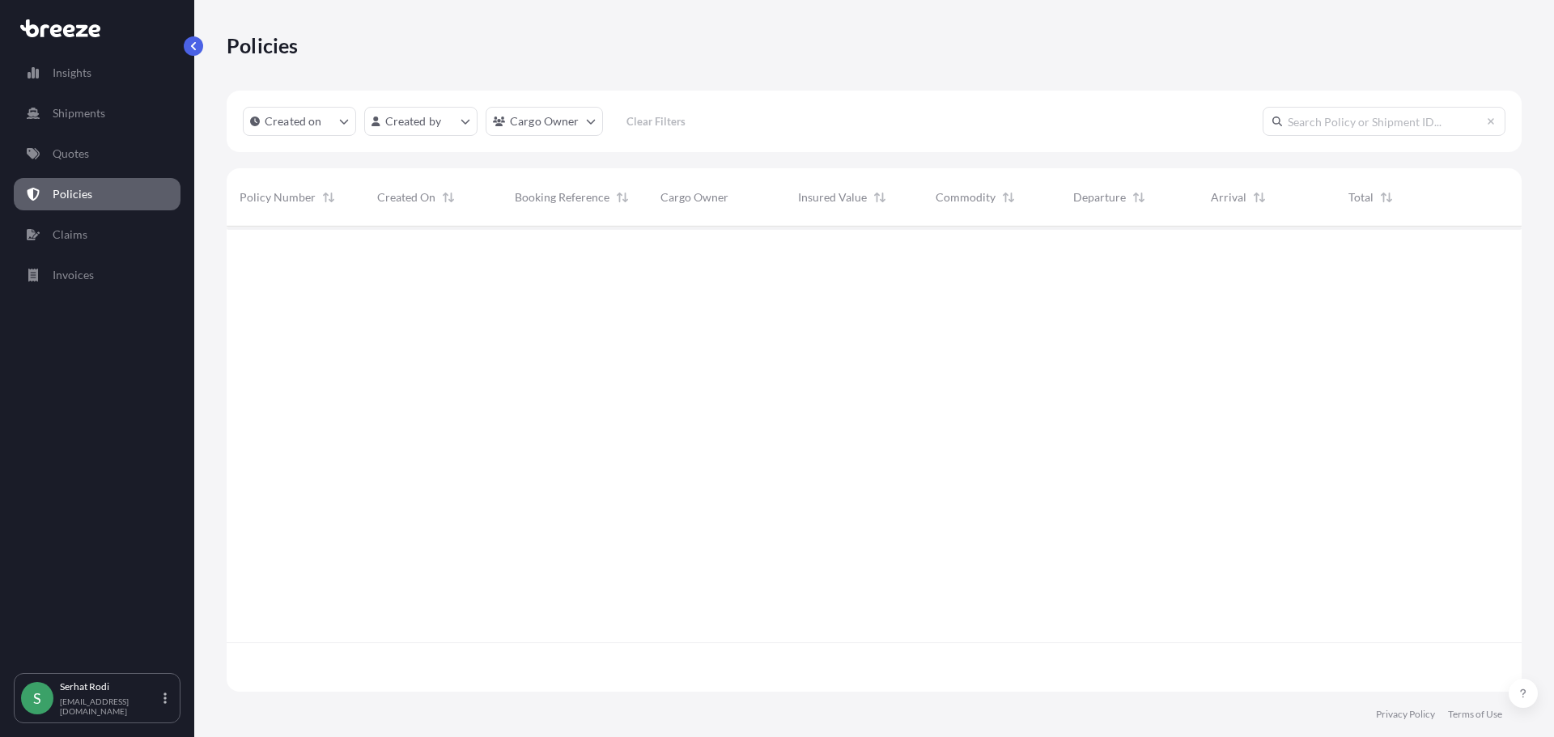
scroll to position [462, 1283]
click at [88, 146] on p "Quotes" at bounding box center [71, 154] width 36 height 16
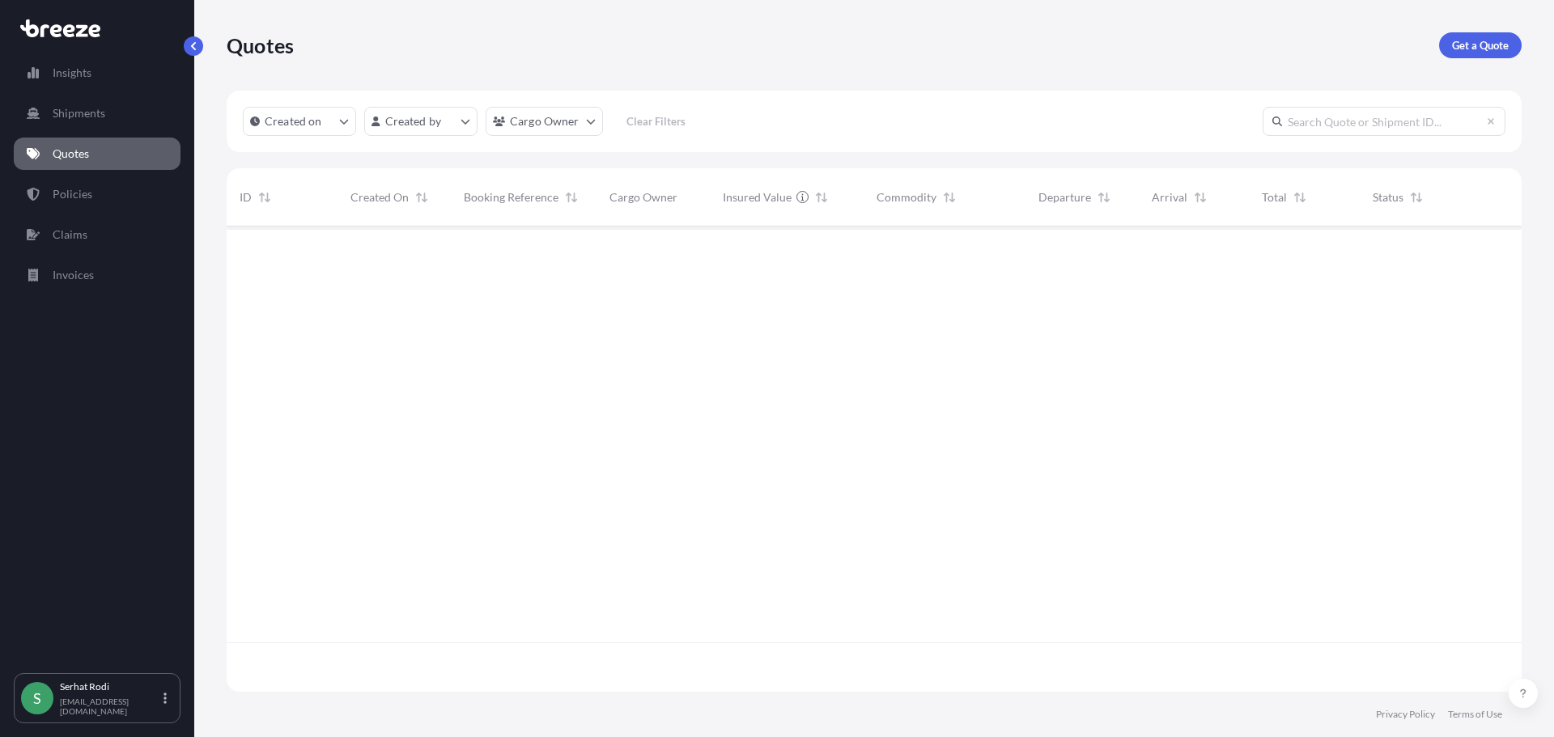
scroll to position [462, 1283]
click at [91, 109] on p "Shipments" at bounding box center [79, 113] width 53 height 16
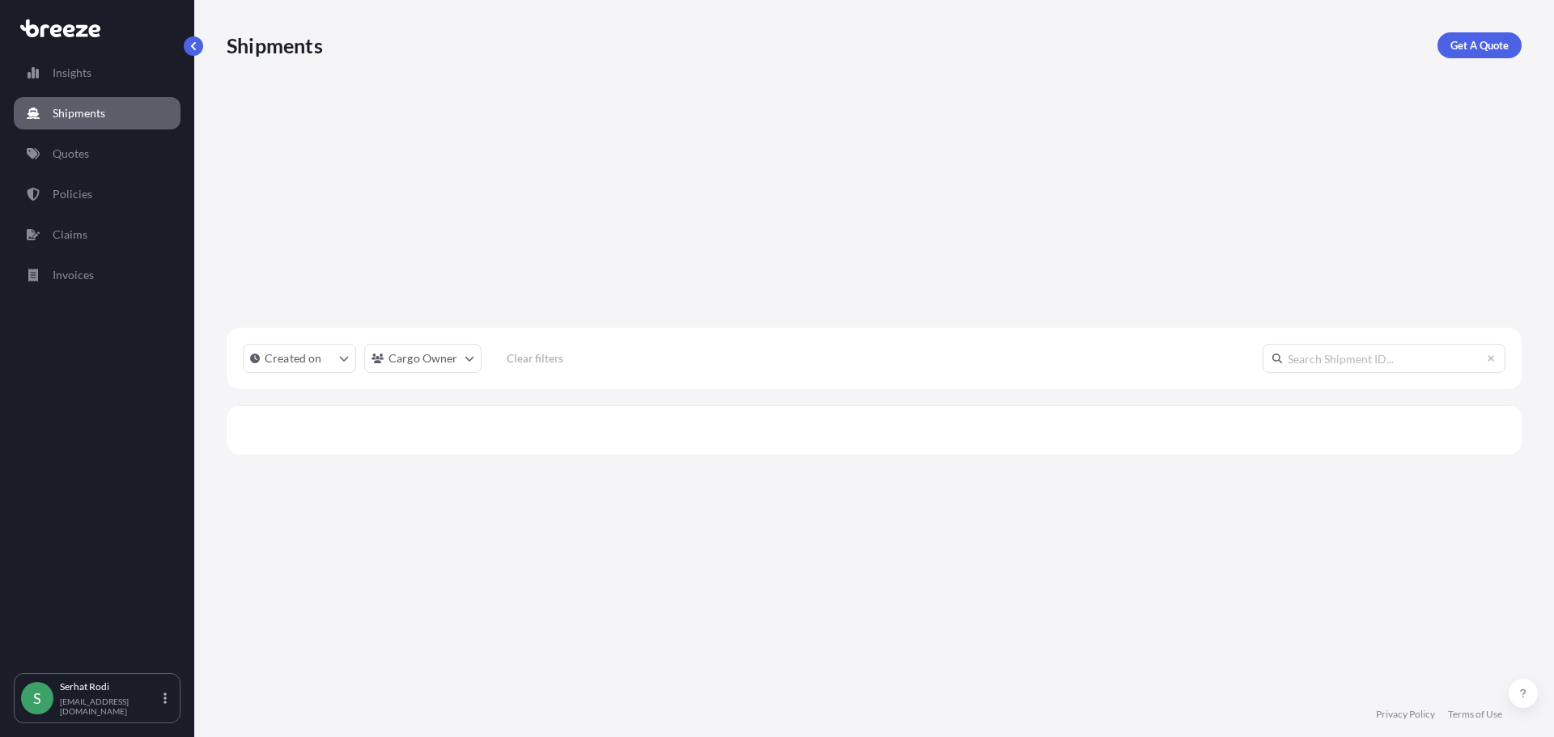
scroll to position [512, 1283]
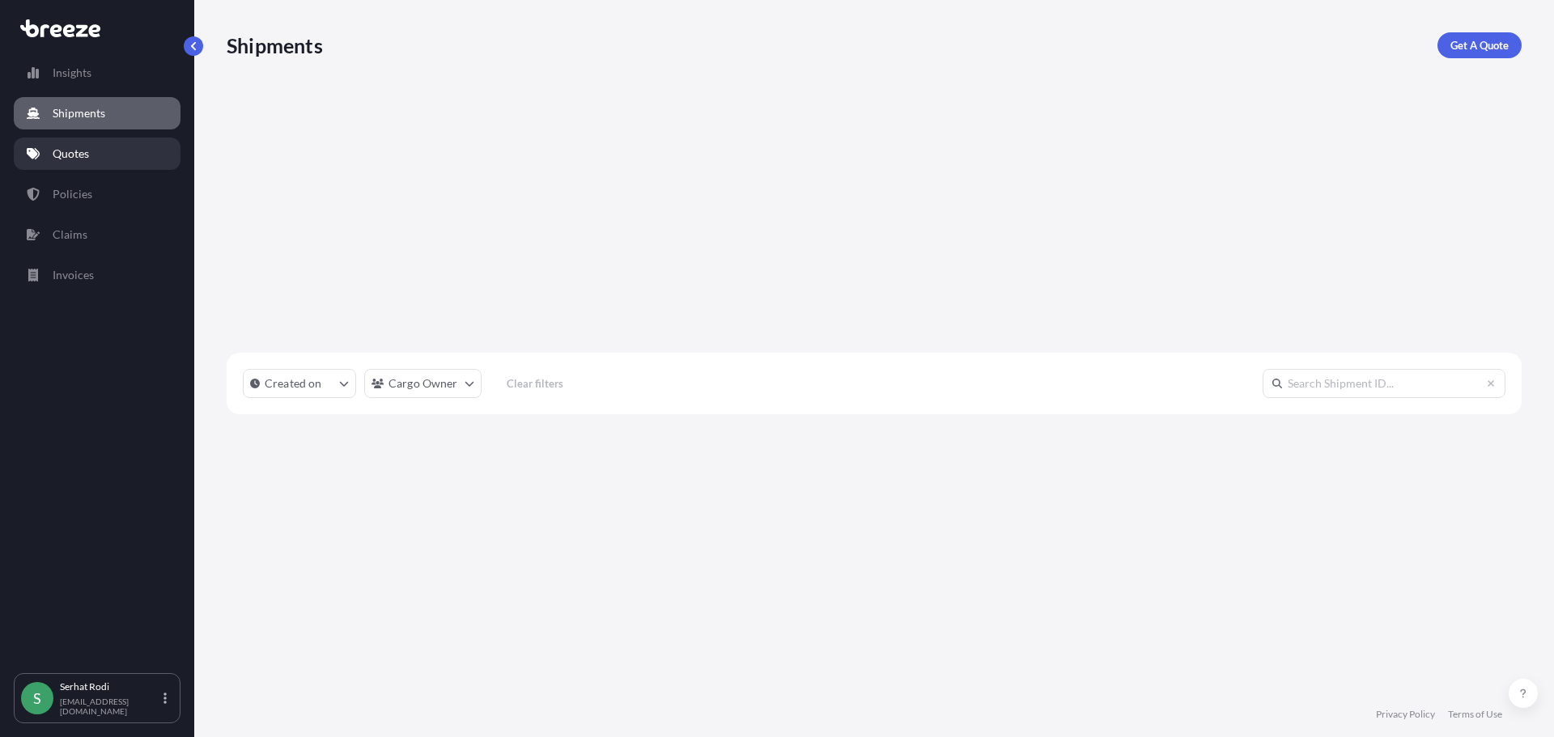
click at [74, 152] on p "Quotes" at bounding box center [71, 154] width 36 height 16
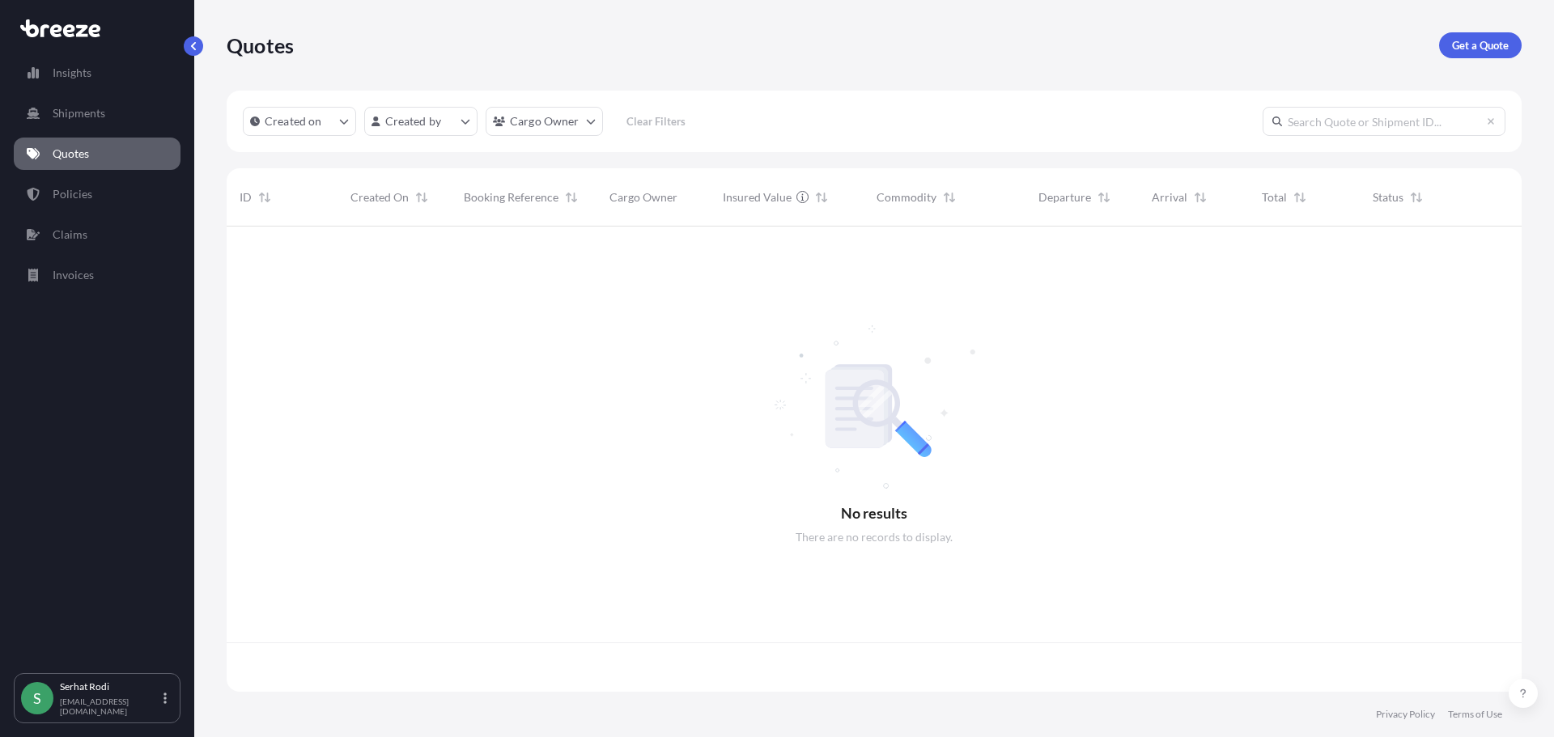
scroll to position [462, 1283]
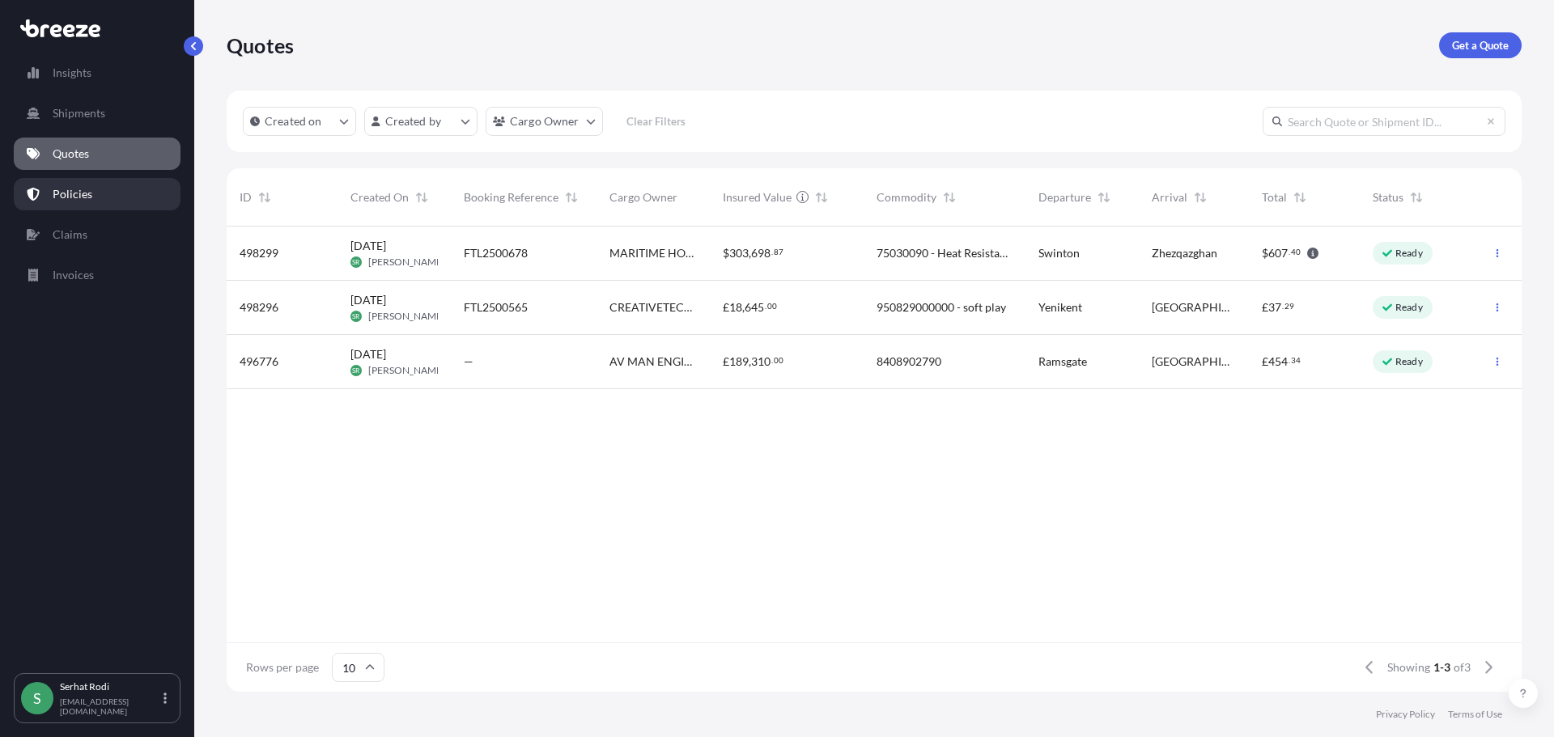
click at [84, 194] on p "Policies" at bounding box center [73, 194] width 40 height 16
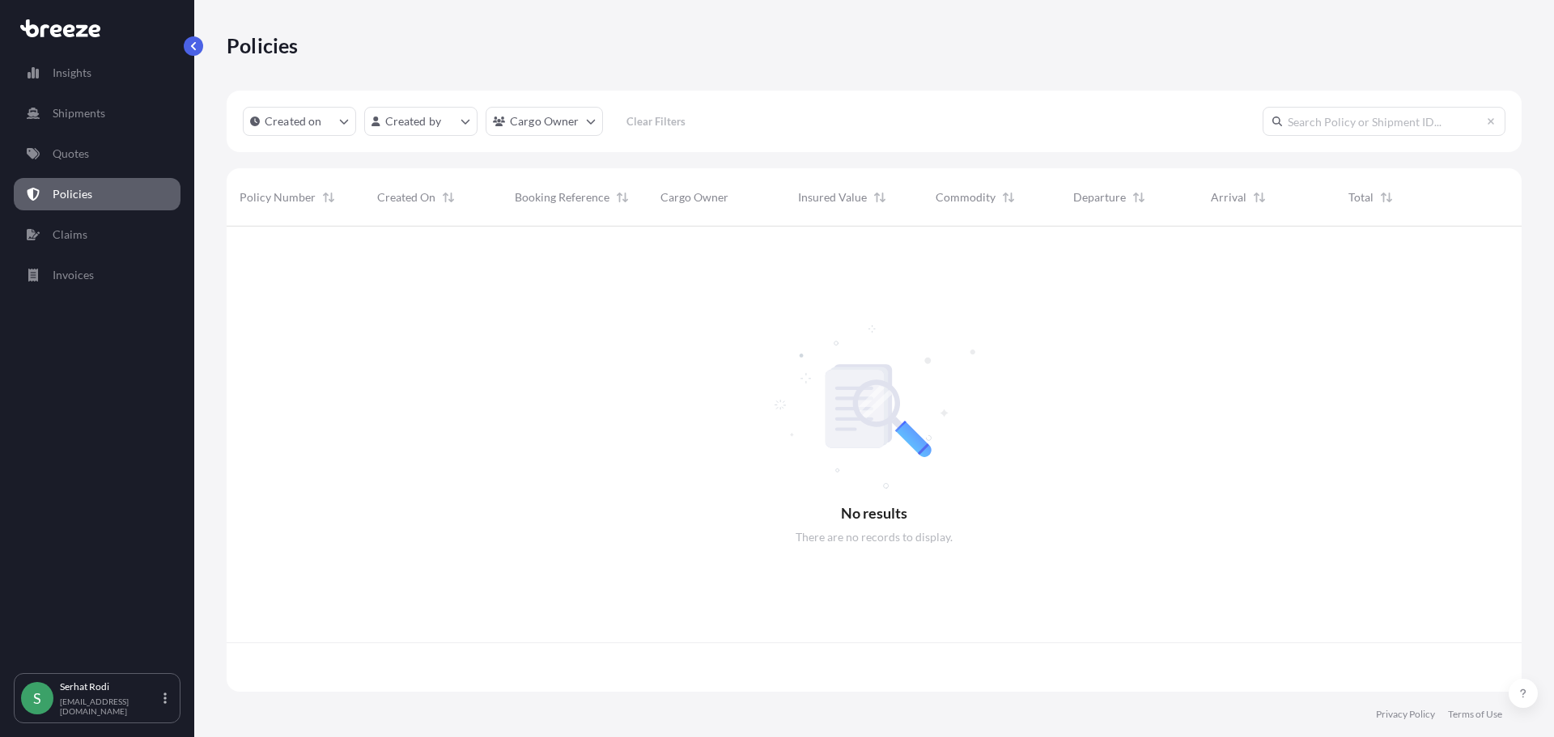
scroll to position [462, 1283]
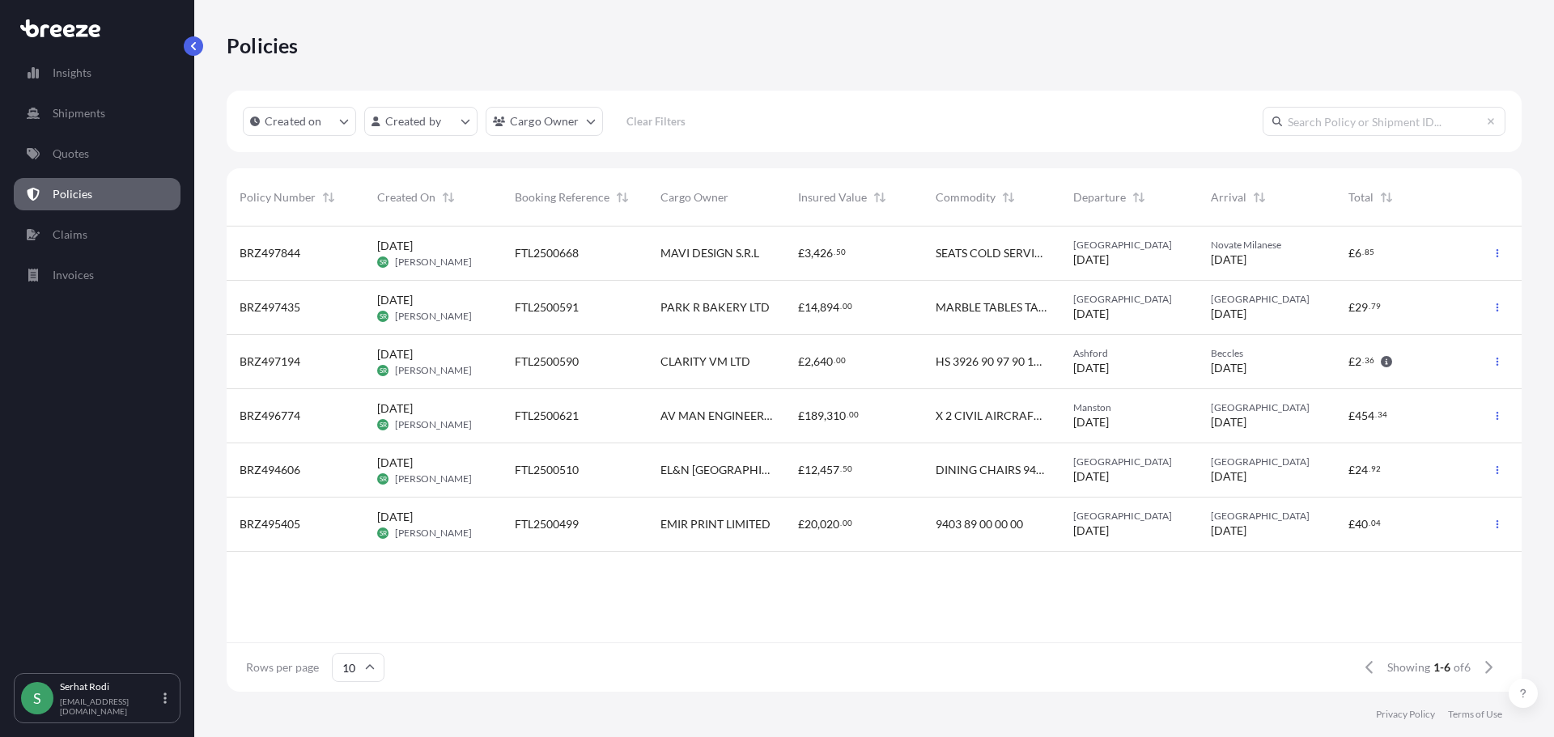
click at [985, 304] on span "MARBLE TABLES TABLE LEGS CHAIRS" at bounding box center [992, 307] width 112 height 16
